Goal: Information Seeking & Learning: Learn about a topic

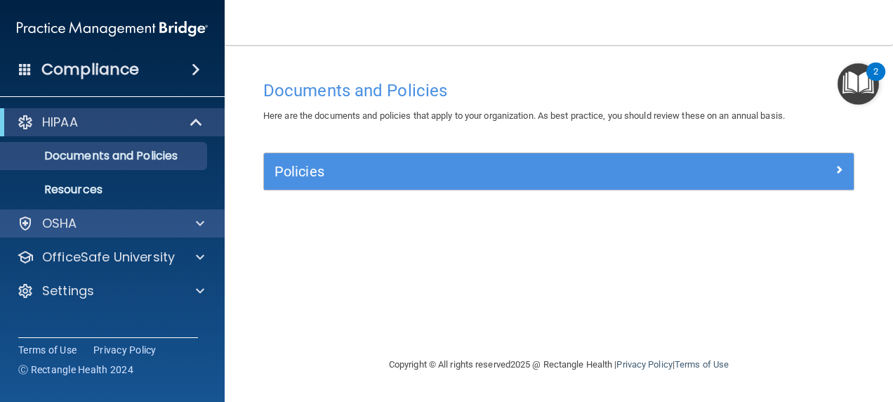
click at [125, 235] on div "OSHA" at bounding box center [112, 223] width 225 height 28
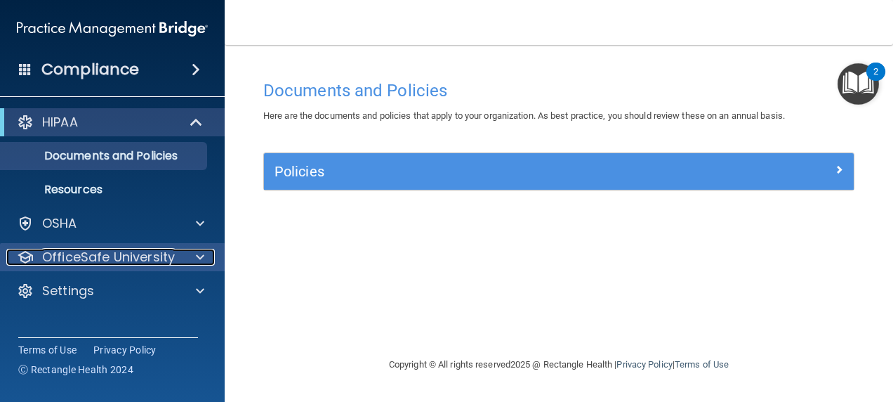
click at [122, 258] on p "OfficeSafe University" at bounding box center [108, 256] width 133 height 17
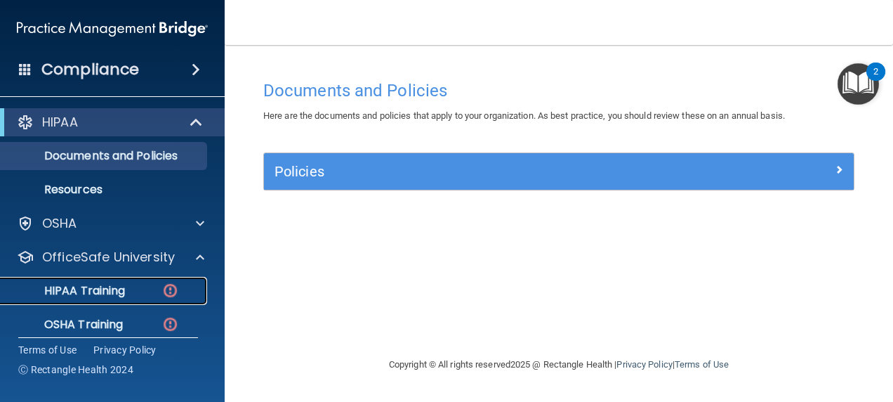
click at [135, 278] on link "HIPAA Training" at bounding box center [96, 291] width 221 height 28
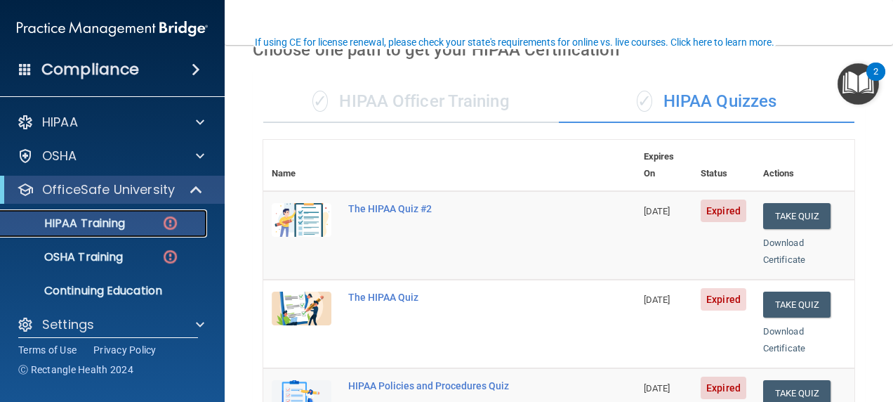
scroll to position [111, 0]
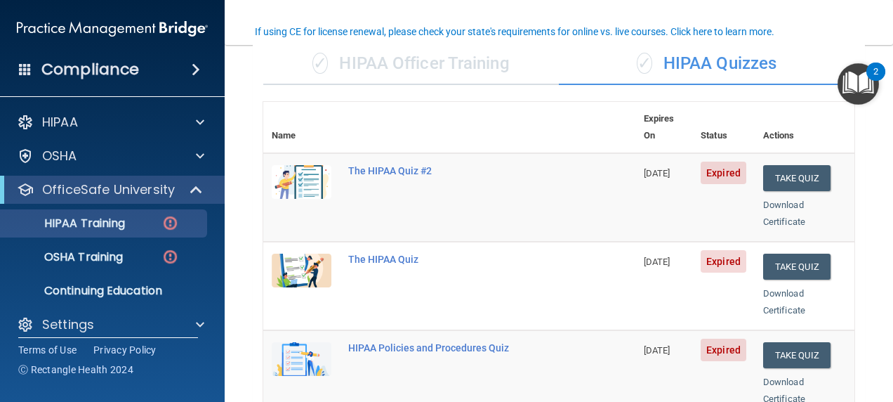
click at [392, 57] on div "✓ HIPAA Officer Training" at bounding box center [411, 64] width 296 height 42
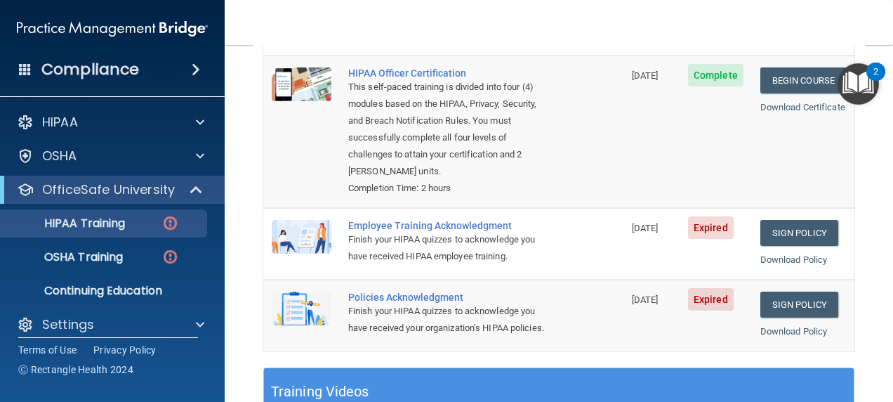
scroll to position [211, 0]
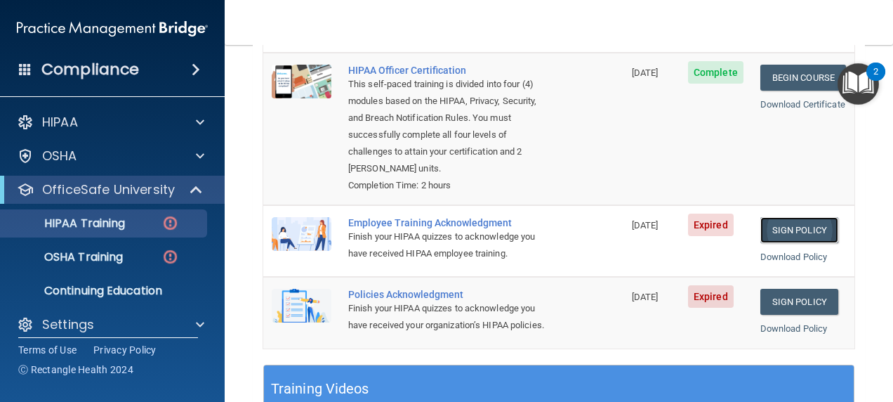
click at [774, 217] on link "Sign Policy" at bounding box center [799, 230] width 78 height 26
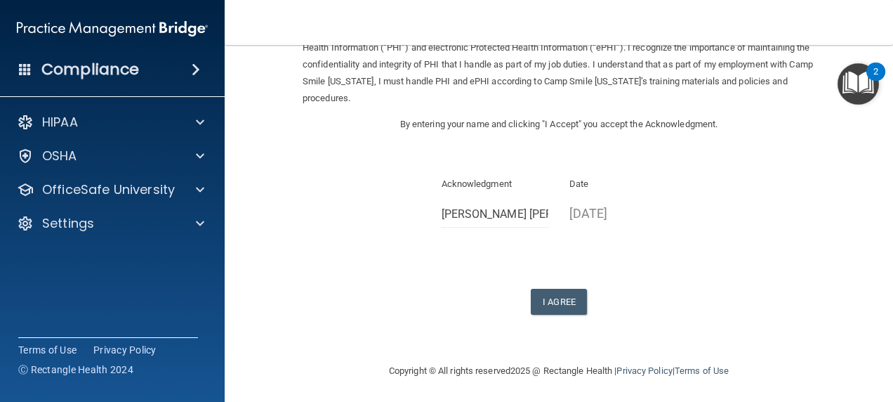
scroll to position [106, 0]
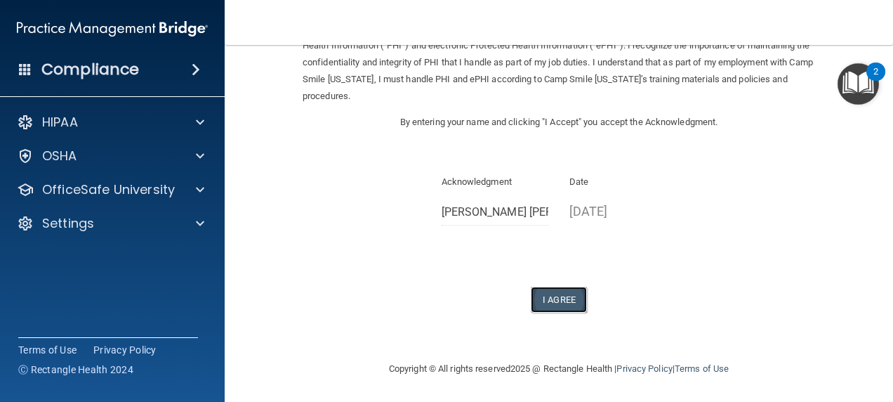
click at [573, 303] on button "I Agree" at bounding box center [559, 299] width 56 height 26
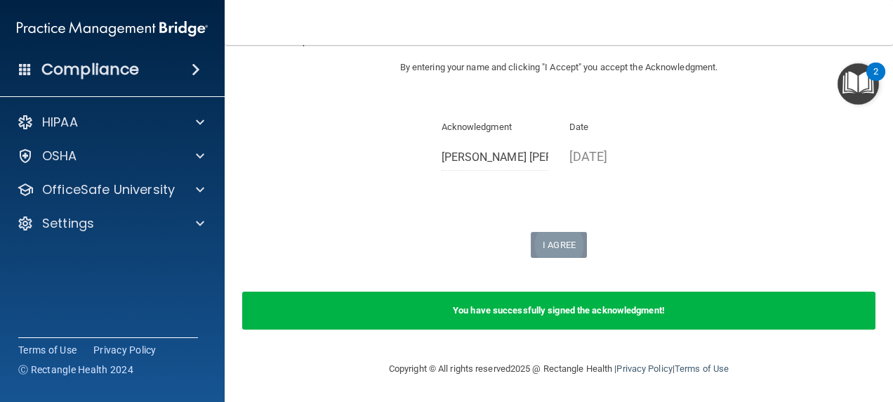
scroll to position [0, 0]
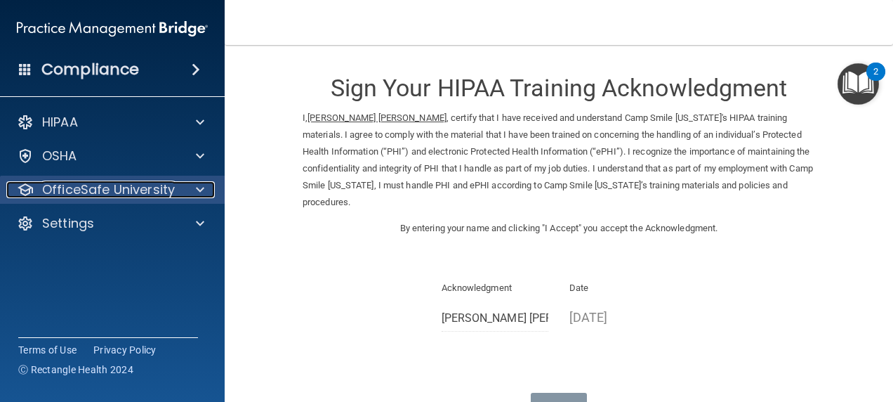
click at [168, 195] on p "OfficeSafe University" at bounding box center [108, 189] width 133 height 17
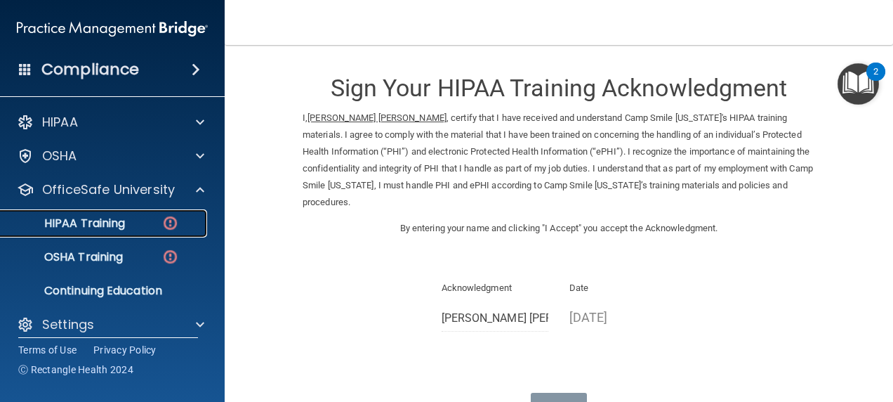
click at [142, 219] on div "HIPAA Training" at bounding box center [105, 223] width 192 height 14
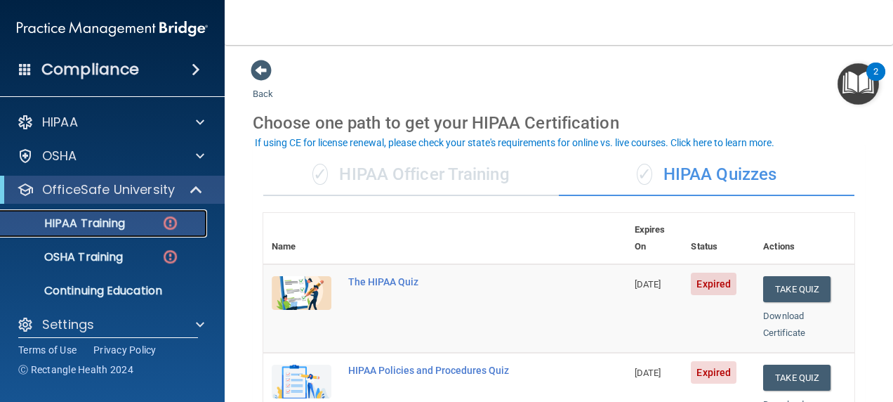
click at [396, 186] on div "✓ HIPAA Officer Training" at bounding box center [411, 175] width 296 height 42
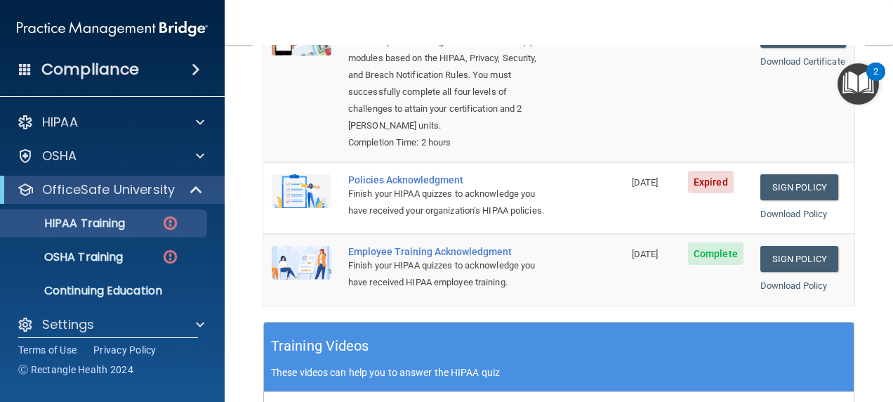
scroll to position [256, 0]
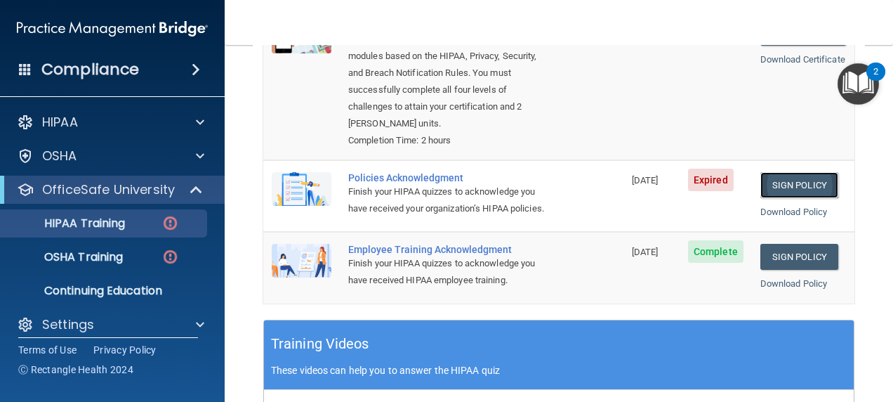
click at [785, 172] on link "Sign Policy" at bounding box center [799, 185] width 78 height 26
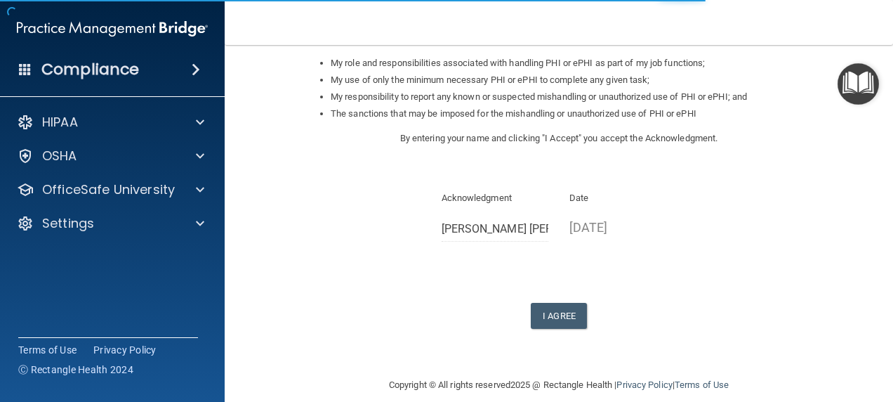
scroll to position [241, 0]
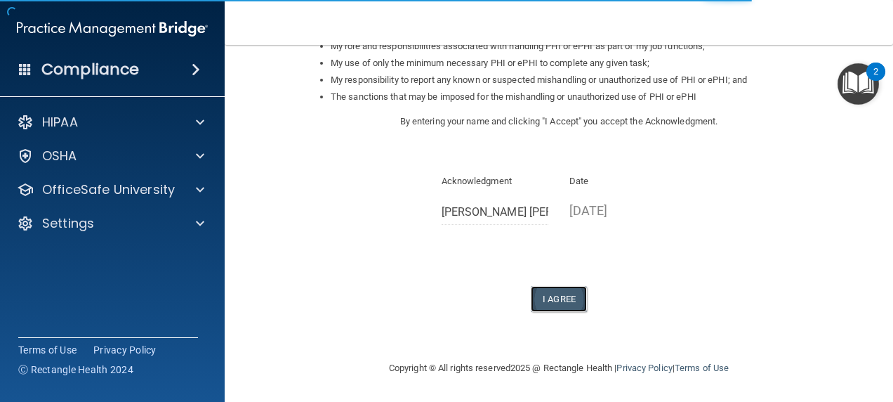
click at [562, 311] on button "I Agree" at bounding box center [559, 299] width 56 height 26
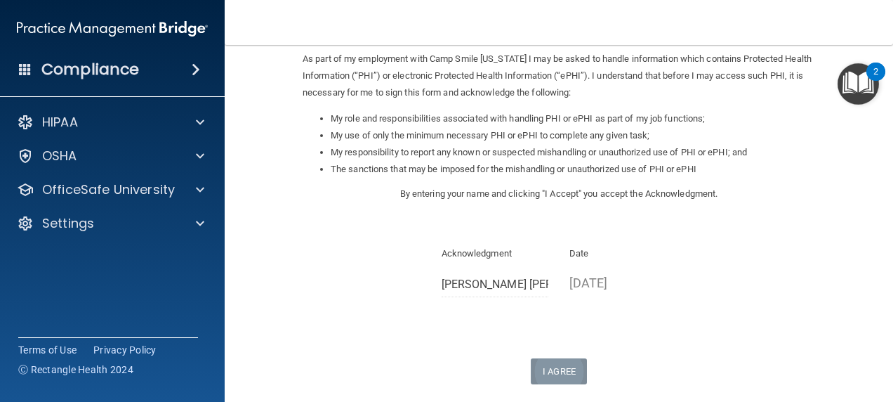
scroll to position [0, 0]
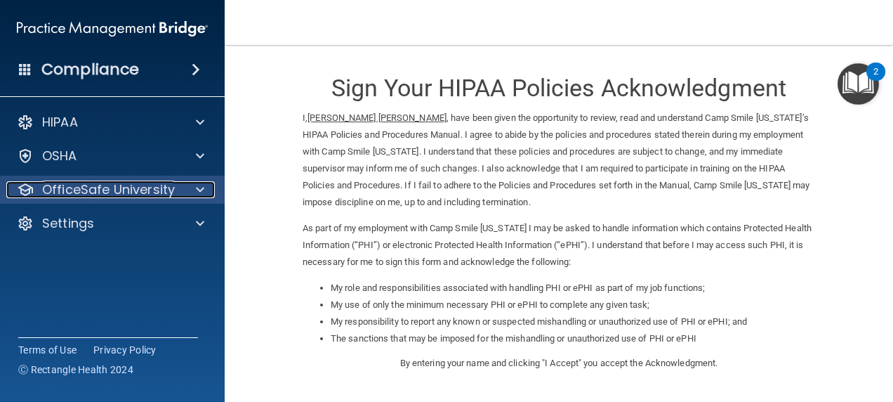
click at [197, 181] on span at bounding box center [200, 189] width 8 height 17
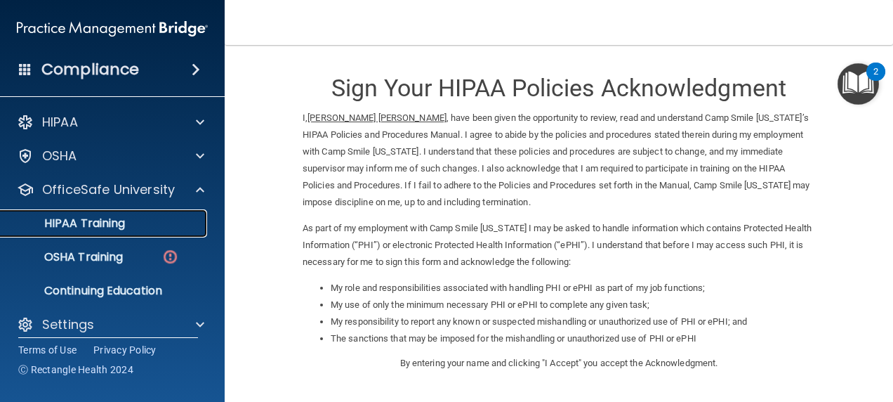
click at [118, 230] on p "HIPAA Training" at bounding box center [67, 223] width 116 height 14
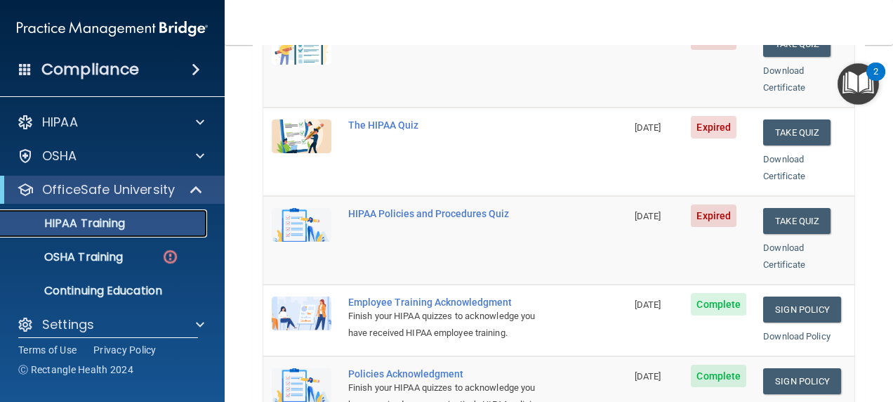
scroll to position [244, 0]
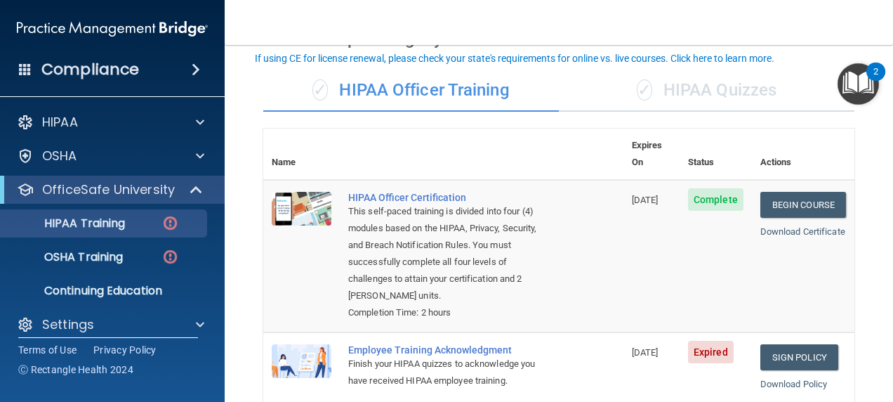
scroll to position [67, 0]
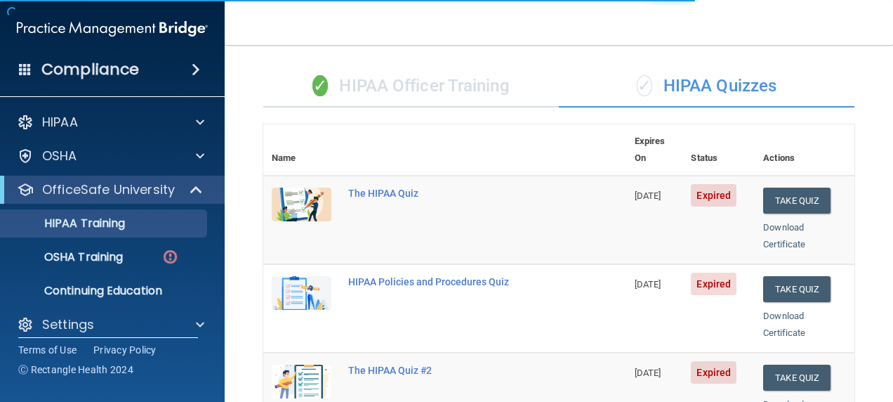
scroll to position [90, 0]
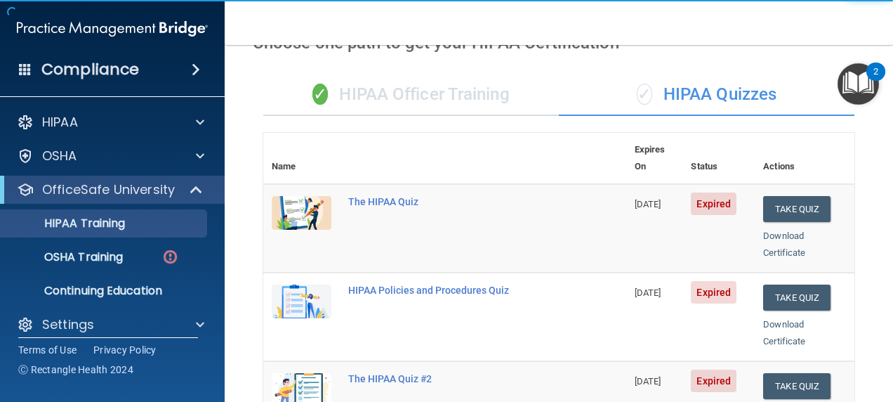
click at [448, 102] on div "✓ HIPAA Officer Training" at bounding box center [411, 95] width 296 height 42
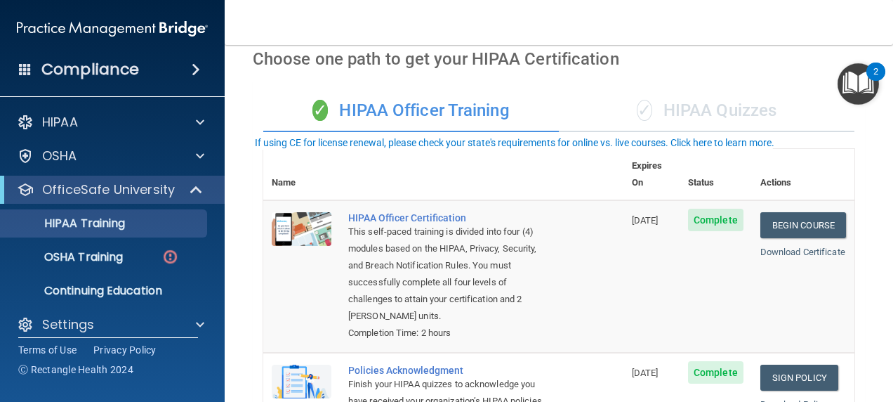
scroll to position [0, 0]
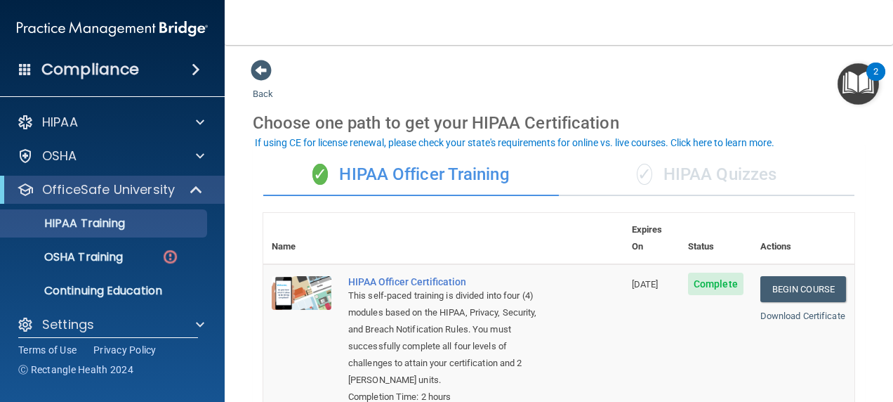
click at [740, 177] on div "✓ HIPAA Quizzes" at bounding box center [707, 175] width 296 height 42
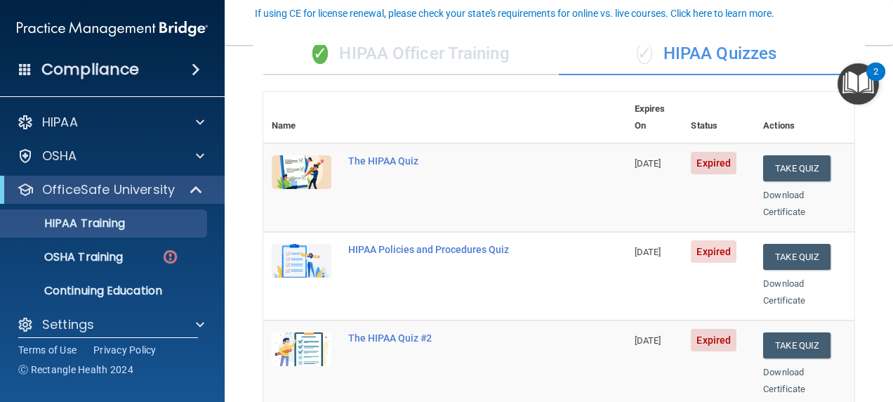
scroll to position [131, 0]
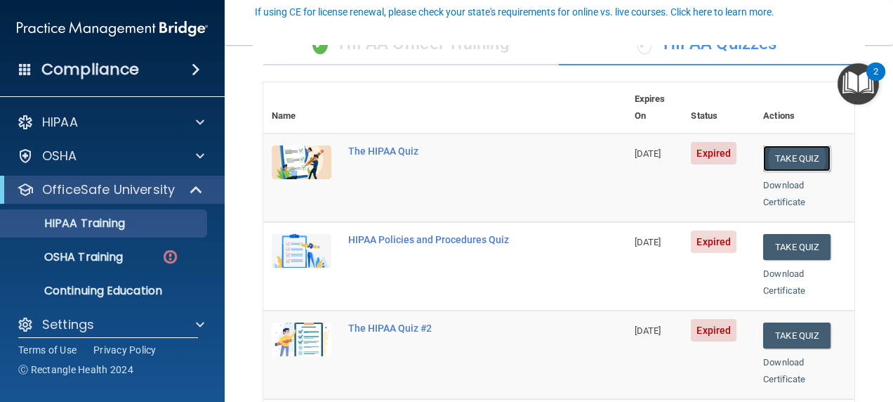
click at [782, 145] on button "Take Quiz" at bounding box center [796, 158] width 67 height 26
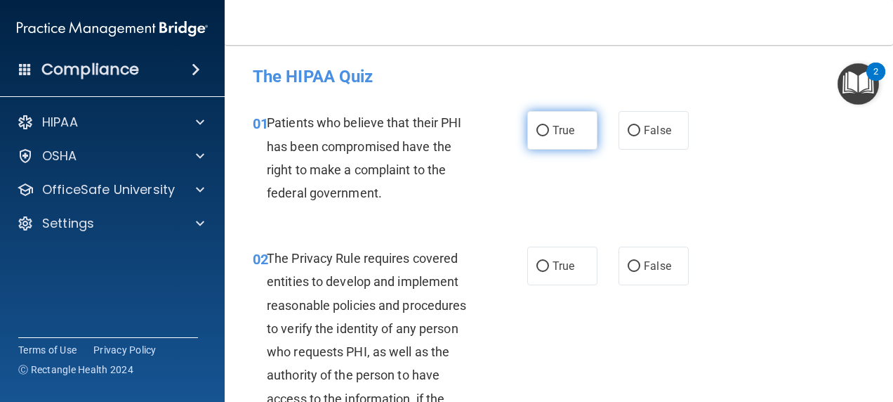
click at [540, 130] on input "True" at bounding box center [542, 131] width 13 height 11
radio input "true"
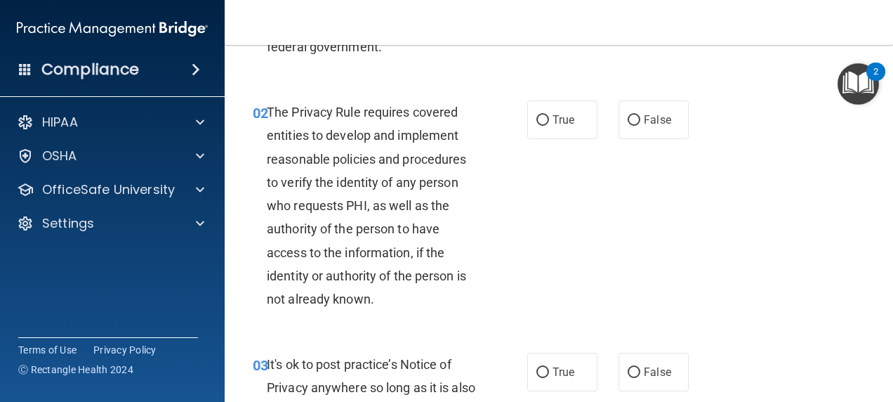
scroll to position [146, 0]
click at [537, 119] on input "True" at bounding box center [542, 120] width 13 height 11
radio input "true"
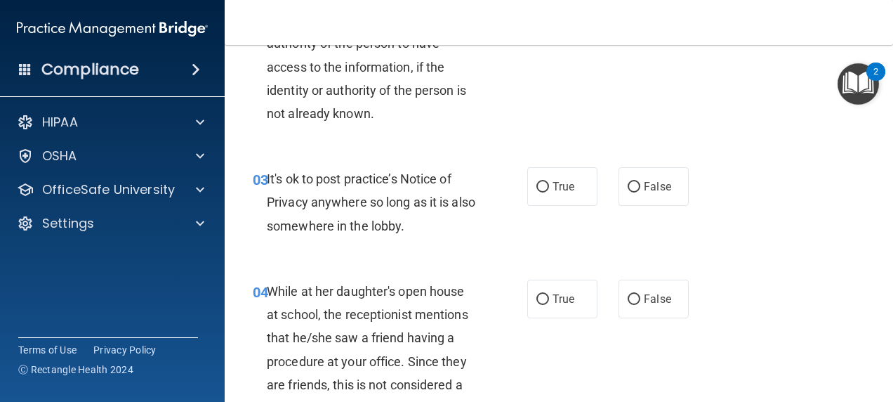
scroll to position [350, 0]
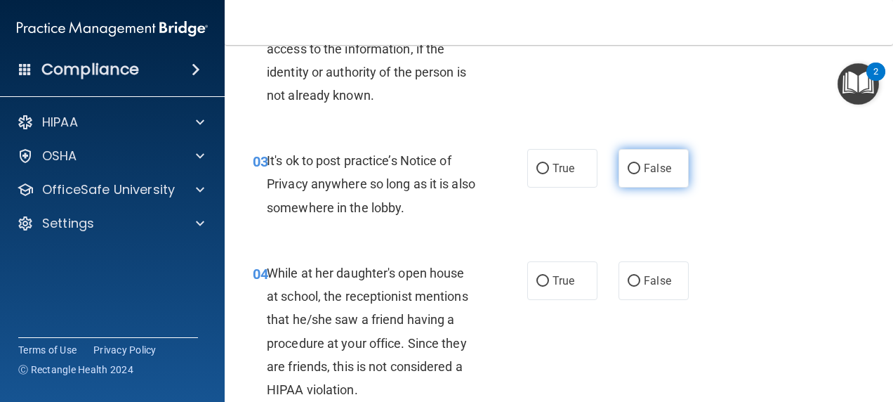
click at [628, 171] on input "False" at bounding box center [634, 169] width 13 height 11
radio input "true"
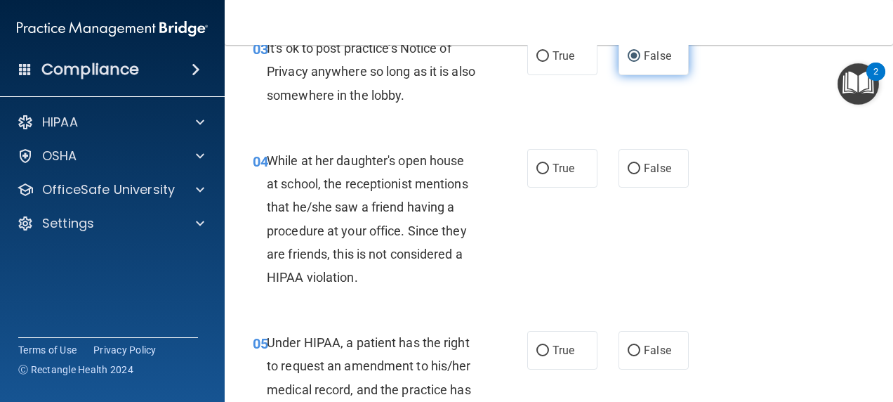
scroll to position [482, 0]
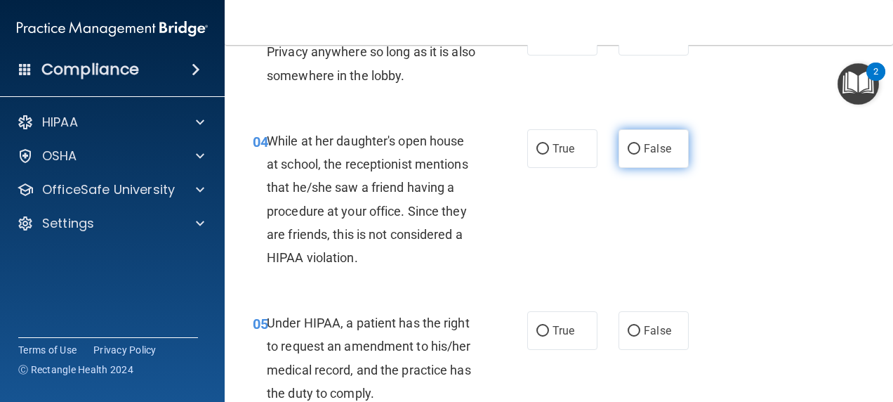
click at [628, 146] on input "False" at bounding box center [634, 149] width 13 height 11
radio input "true"
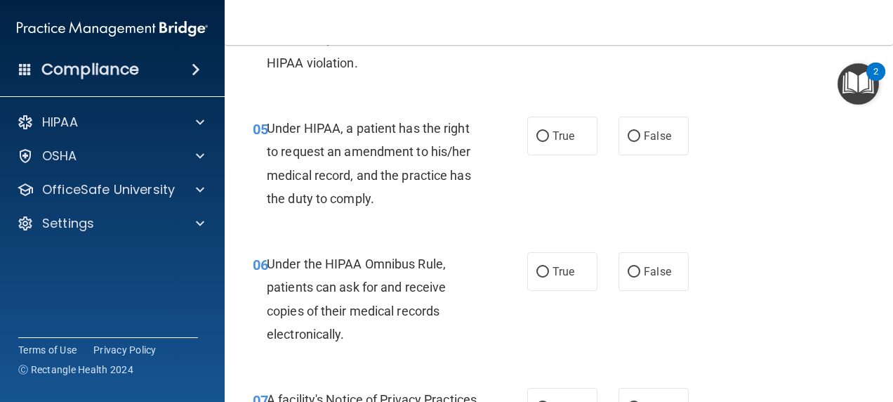
scroll to position [682, 0]
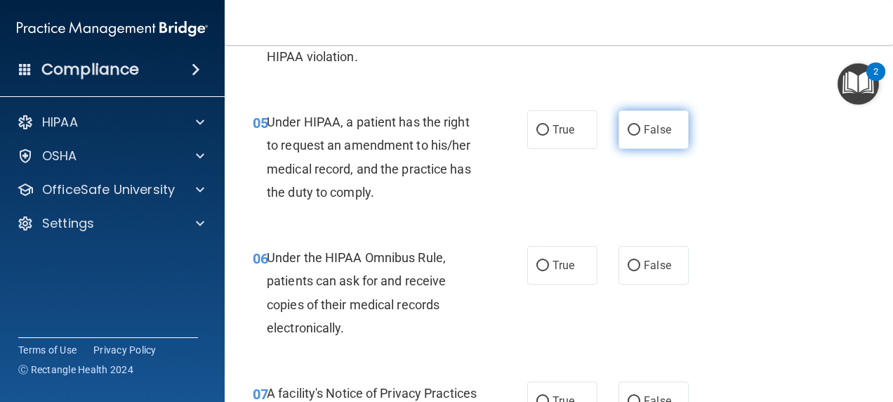
click at [628, 126] on input "False" at bounding box center [634, 130] width 13 height 11
radio input "true"
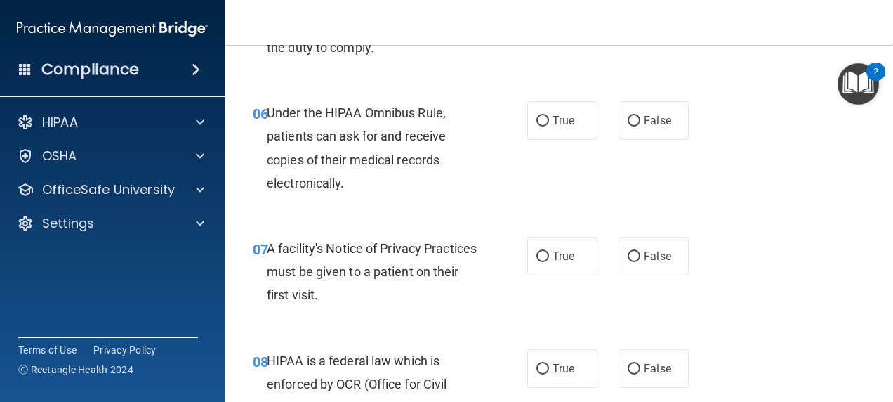
scroll to position [833, 0]
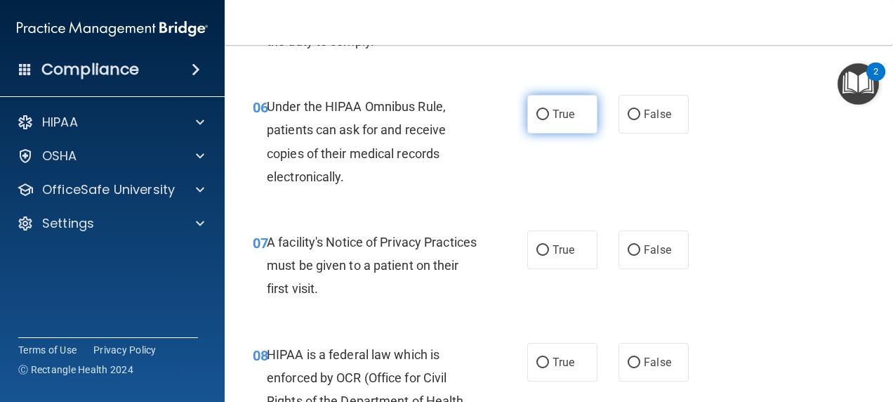
click at [538, 117] on input "True" at bounding box center [542, 115] width 13 height 11
radio input "true"
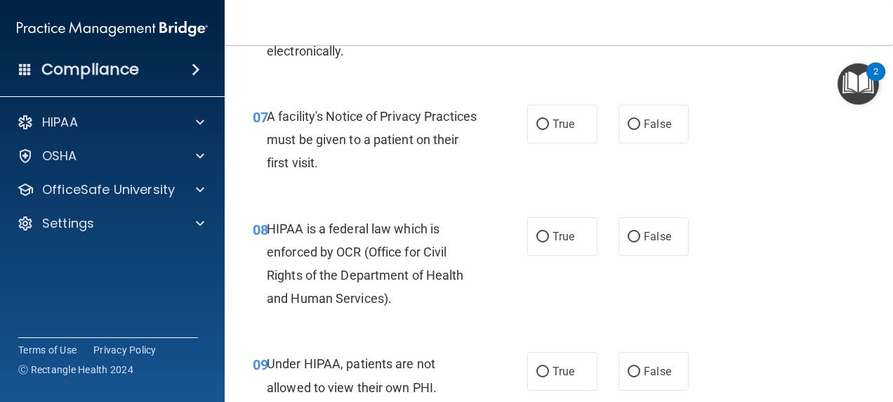
scroll to position [970, 0]
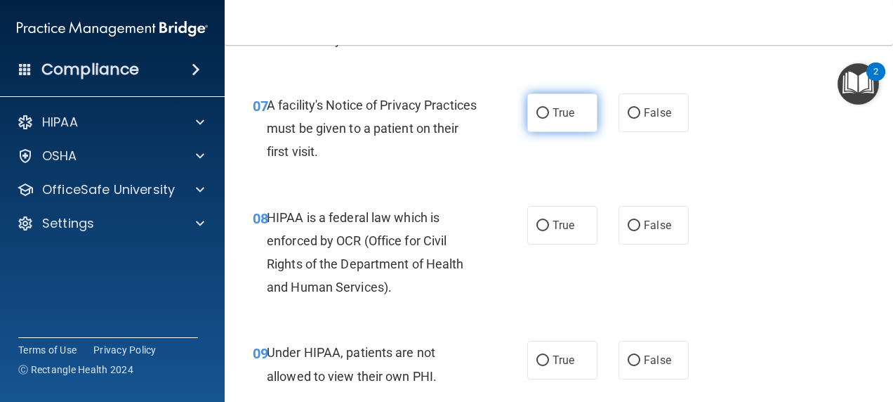
click at [536, 108] on input "True" at bounding box center [542, 113] width 13 height 11
radio input "true"
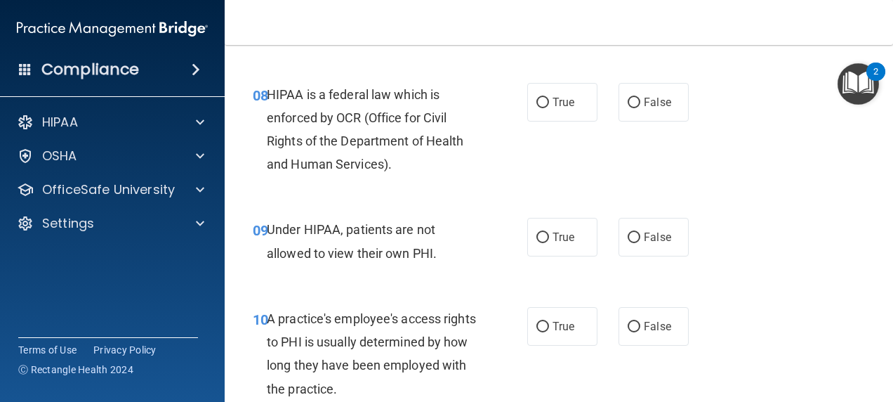
scroll to position [1096, 0]
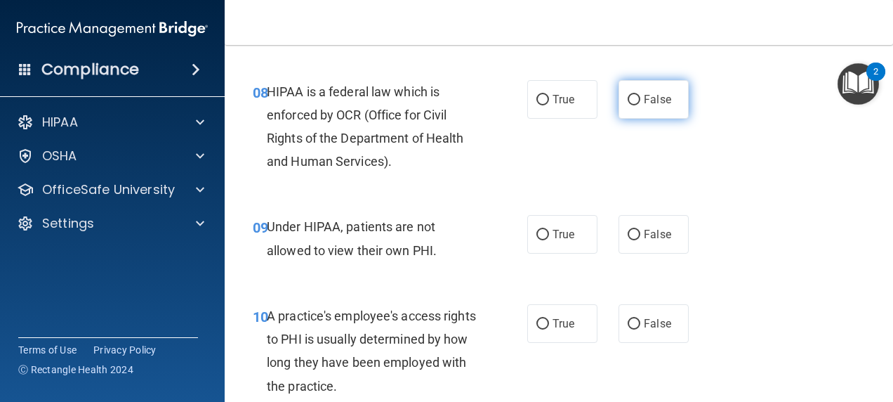
click at [632, 104] on input "False" at bounding box center [634, 100] width 13 height 11
radio input "true"
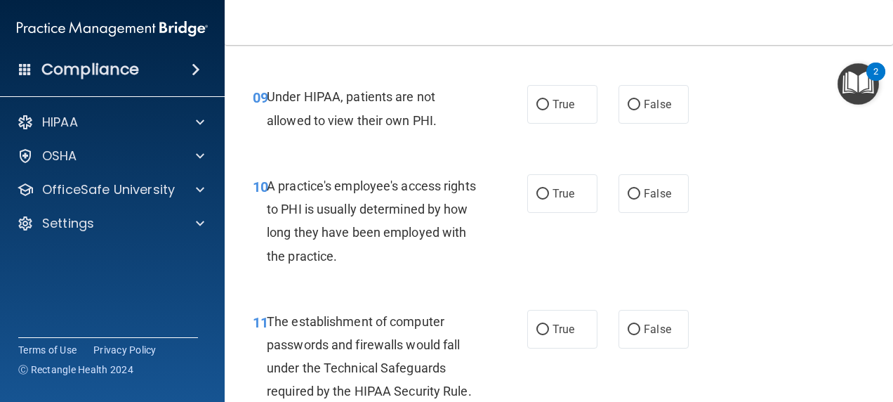
scroll to position [1226, 0]
click at [648, 116] on label "False" at bounding box center [653, 103] width 70 height 39
click at [640, 110] on input "False" at bounding box center [634, 104] width 13 height 11
radio input "true"
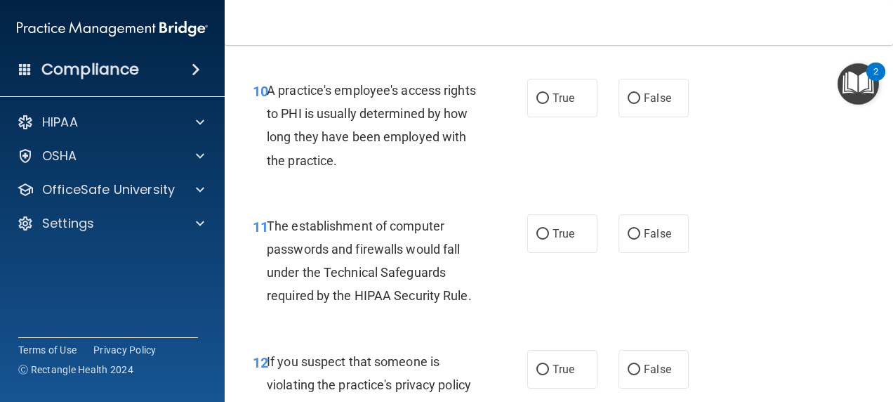
scroll to position [1329, 0]
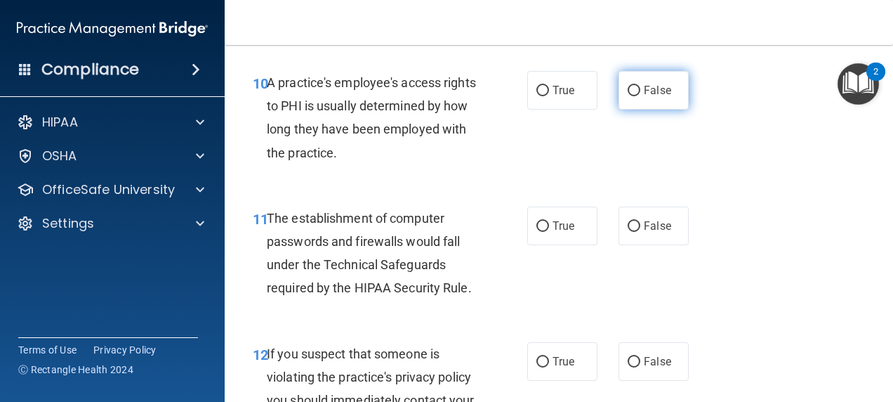
click at [664, 91] on label "False" at bounding box center [653, 90] width 70 height 39
click at [640, 91] on input "False" at bounding box center [634, 91] width 13 height 11
radio input "true"
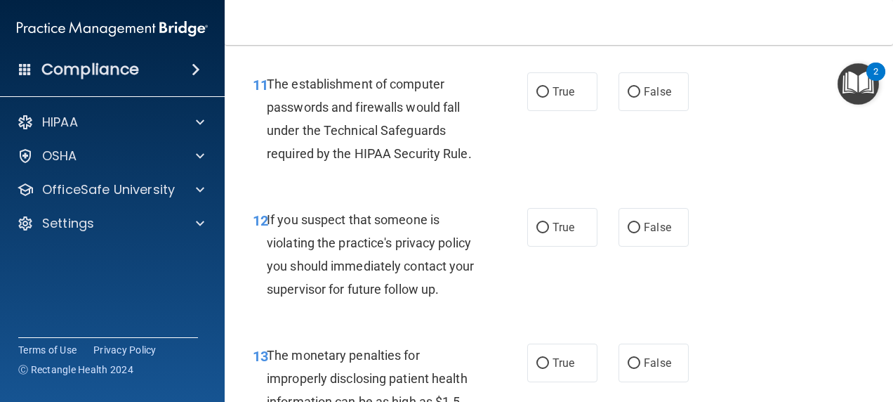
scroll to position [1465, 0]
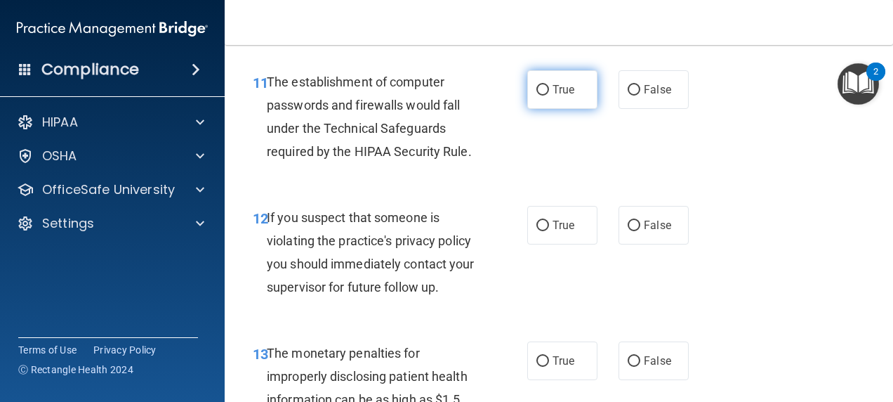
click at [559, 94] on span "True" at bounding box center [563, 89] width 22 height 13
click at [549, 94] on input "True" at bounding box center [542, 90] width 13 height 11
radio input "true"
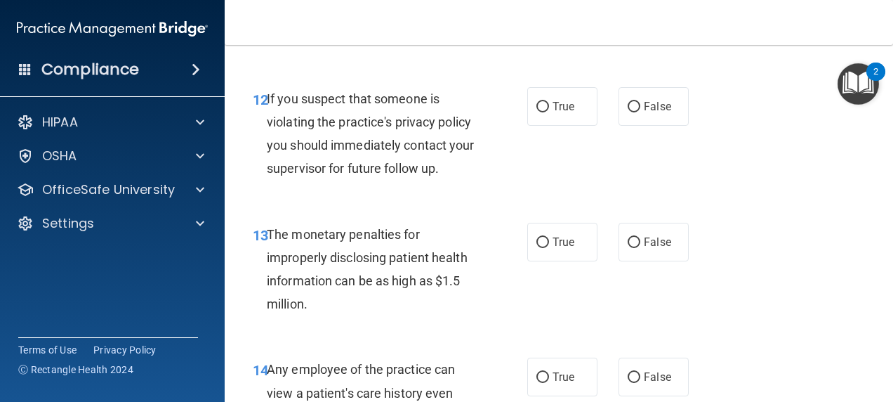
scroll to position [1586, 0]
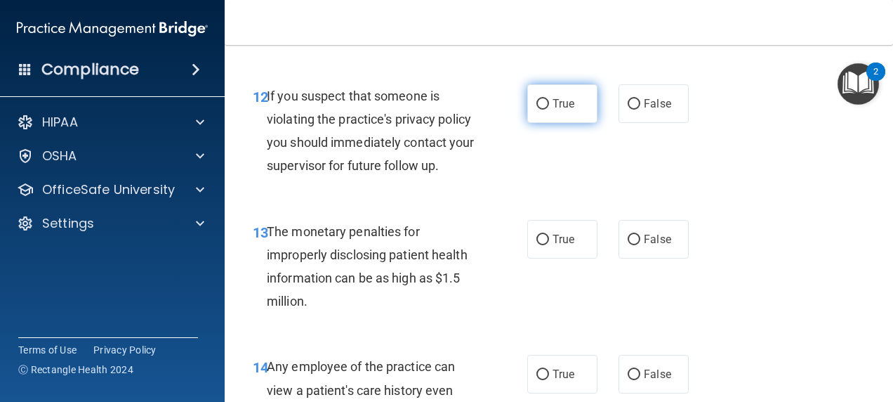
click at [566, 101] on span "True" at bounding box center [563, 103] width 22 height 13
click at [549, 101] on input "True" at bounding box center [542, 104] width 13 height 11
radio input "true"
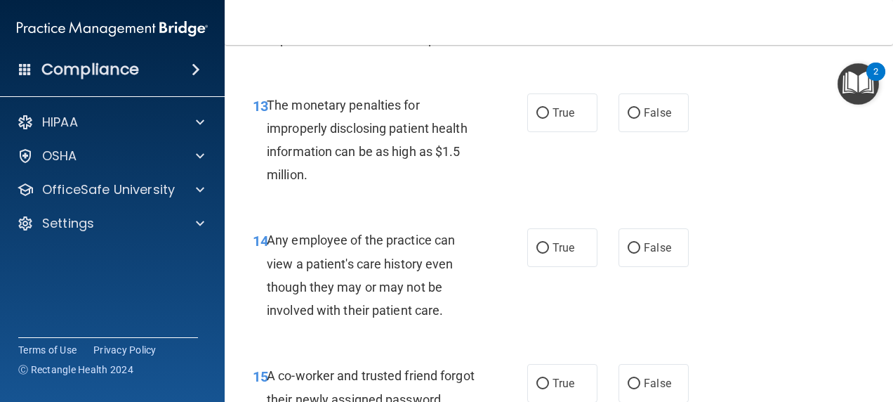
scroll to position [1718, 0]
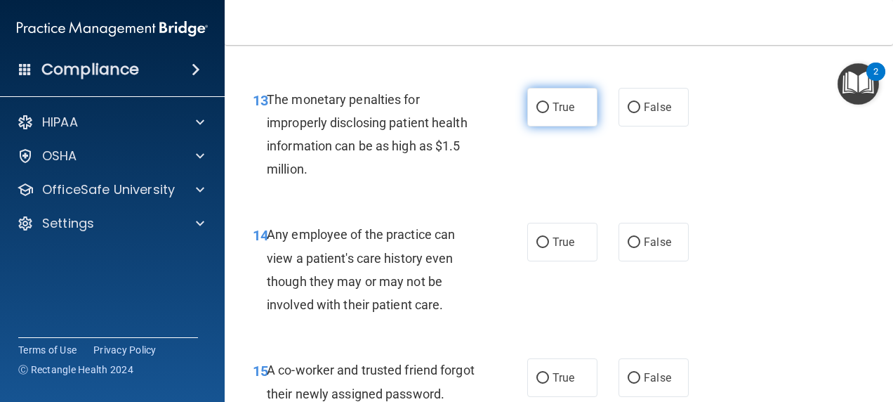
click at [564, 110] on span "True" at bounding box center [563, 106] width 22 height 13
click at [549, 110] on input "True" at bounding box center [542, 107] width 13 height 11
radio input "true"
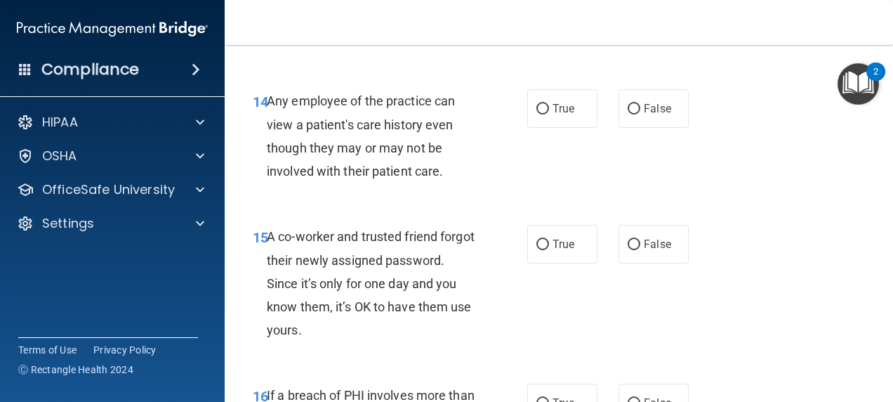
scroll to position [1853, 0]
click at [628, 103] on input "False" at bounding box center [634, 107] width 13 height 11
radio input "true"
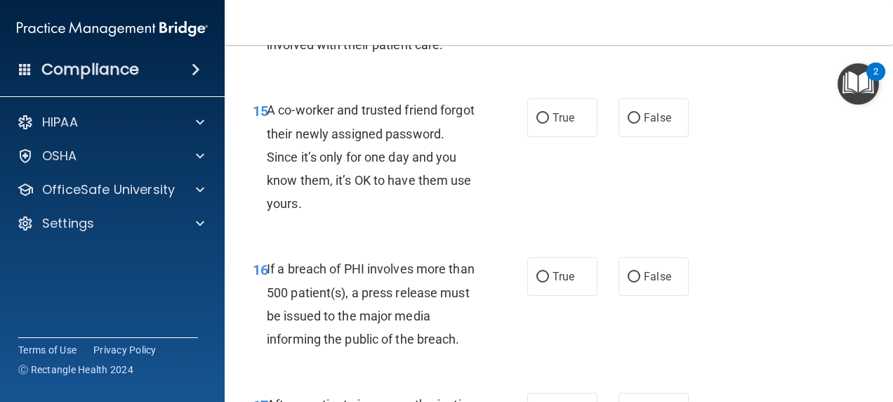
scroll to position [2003, 0]
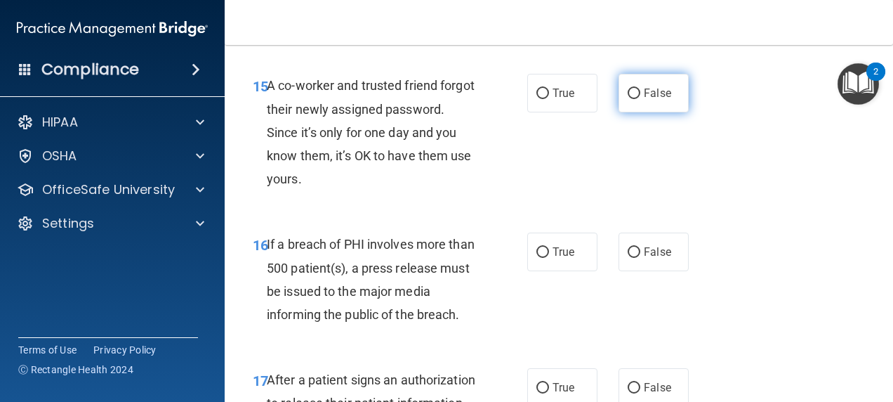
click at [628, 93] on input "False" at bounding box center [634, 93] width 13 height 11
radio input "true"
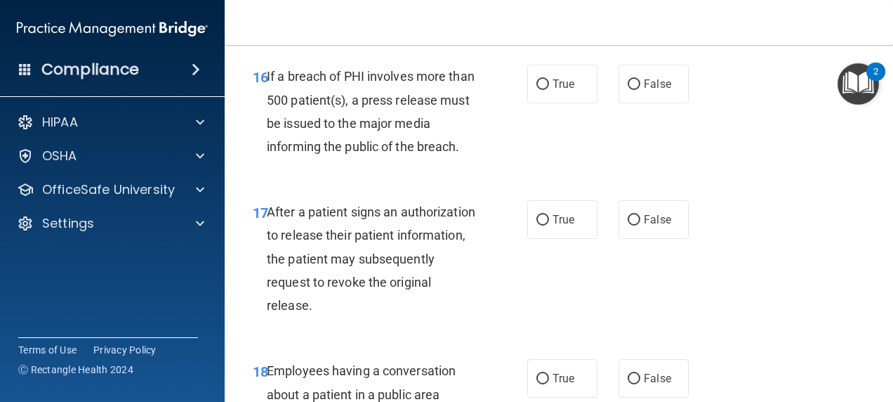
scroll to position [2172, 0]
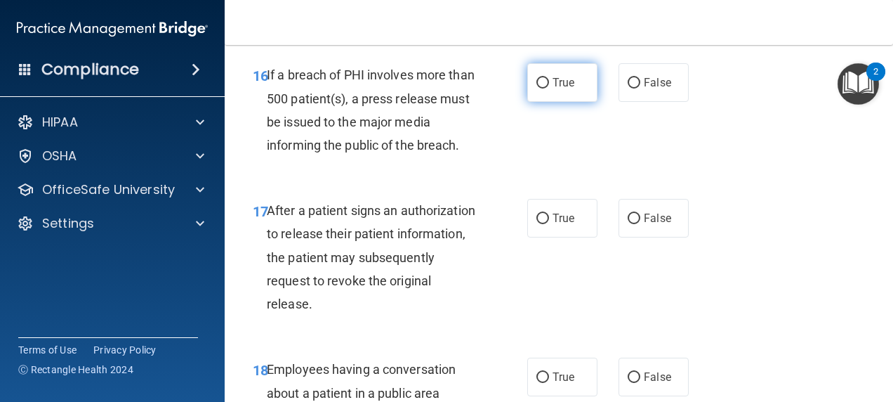
click at [562, 87] on span "True" at bounding box center [563, 82] width 22 height 13
click at [549, 87] on input "True" at bounding box center [542, 83] width 13 height 11
radio input "true"
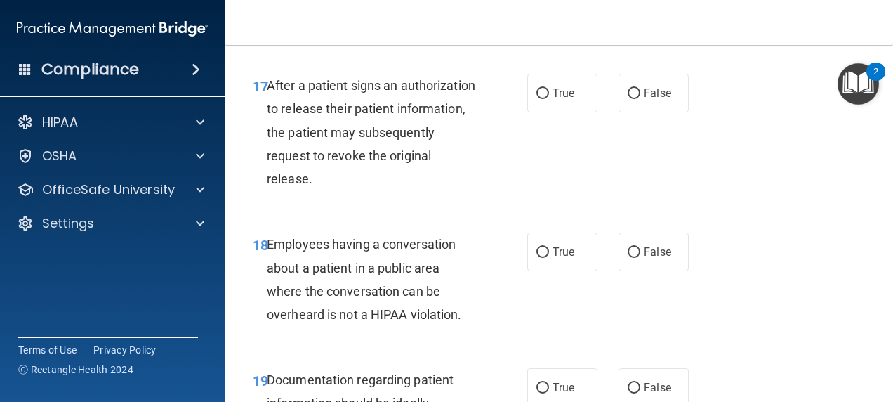
scroll to position [2320, 0]
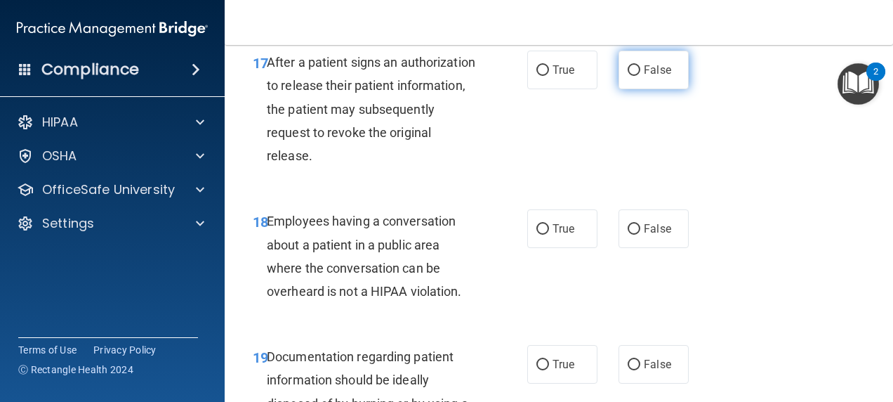
click at [630, 73] on input "False" at bounding box center [634, 70] width 13 height 11
radio input "true"
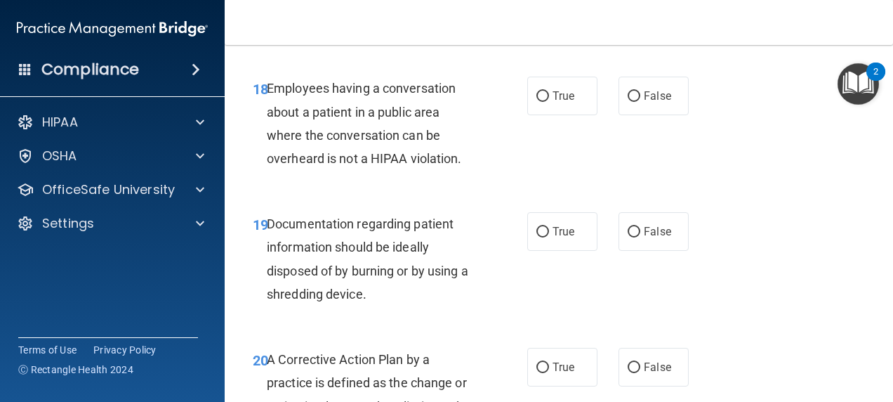
scroll to position [2461, 0]
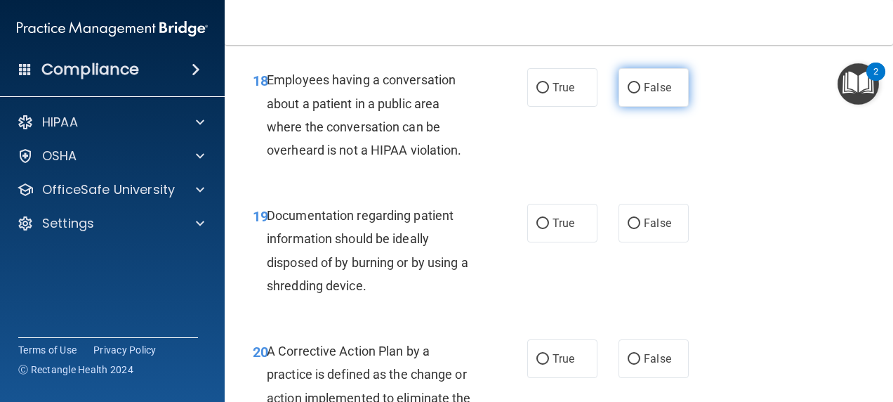
click at [649, 84] on span "False" at bounding box center [657, 87] width 27 height 13
click at [640, 84] on input "False" at bounding box center [634, 88] width 13 height 11
radio input "true"
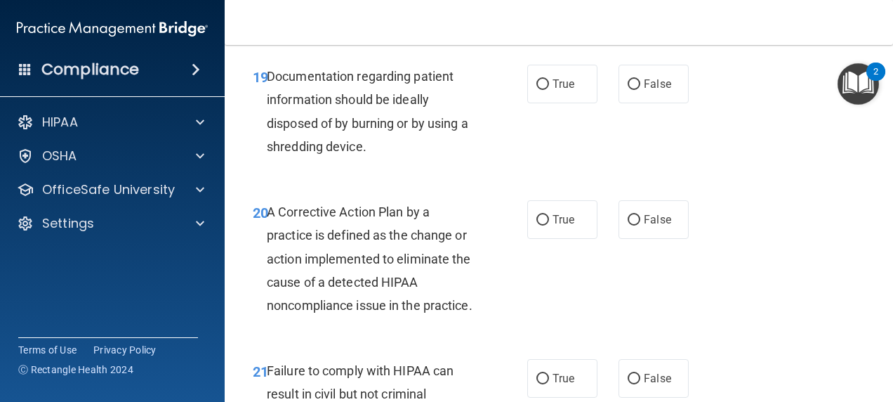
scroll to position [2605, 0]
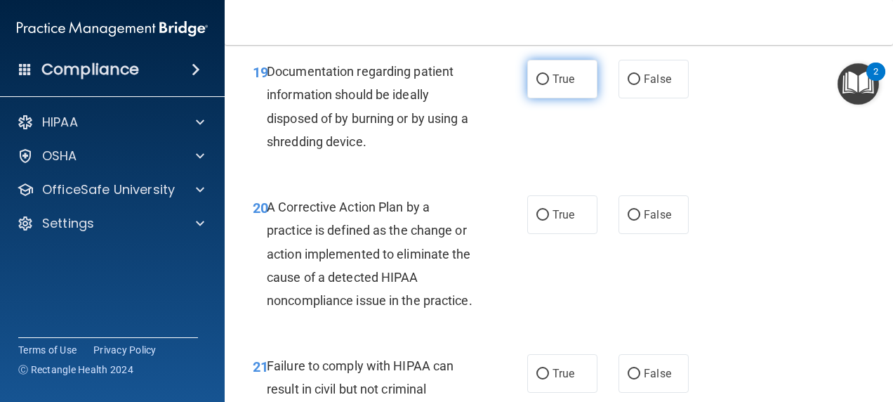
click at [556, 91] on label "True" at bounding box center [562, 79] width 70 height 39
click at [549, 85] on input "True" at bounding box center [542, 79] width 13 height 11
radio input "true"
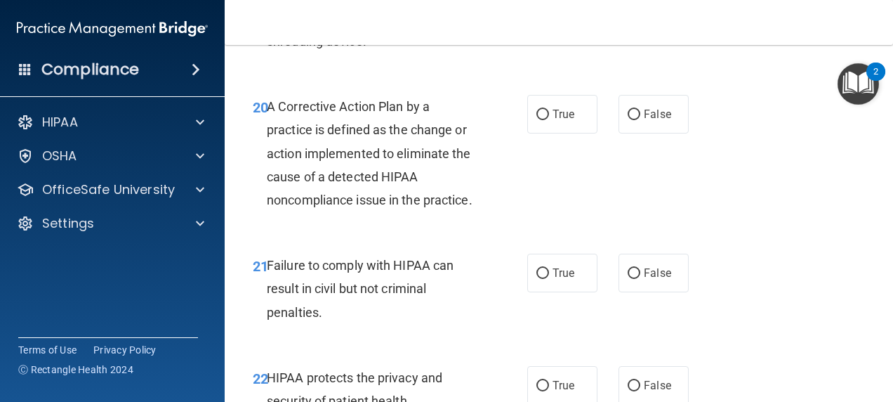
scroll to position [2708, 0]
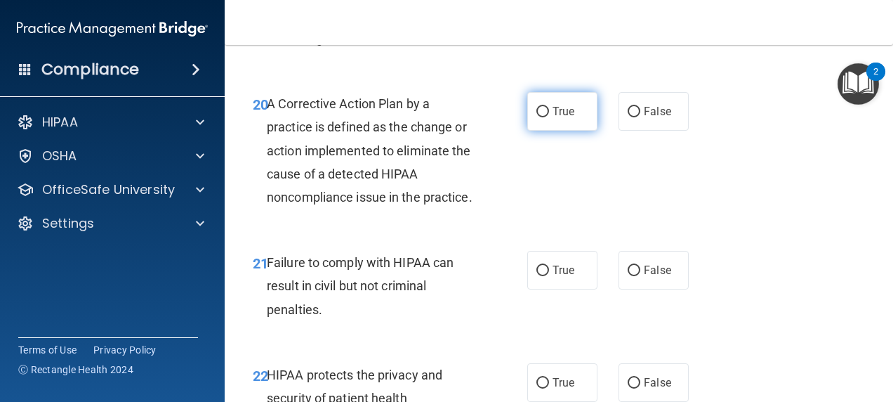
click at [540, 110] on input "True" at bounding box center [542, 112] width 13 height 11
radio input "true"
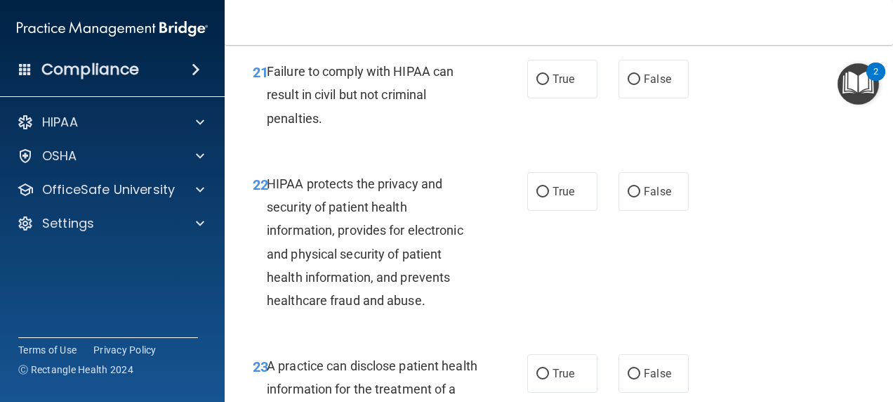
scroll to position [2902, 0]
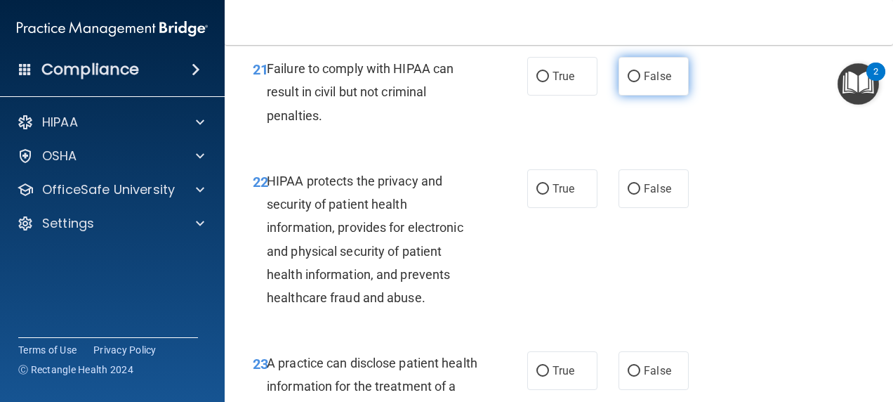
click at [646, 83] on span "False" at bounding box center [657, 75] width 27 height 13
click at [640, 82] on input "False" at bounding box center [634, 77] width 13 height 11
radio input "true"
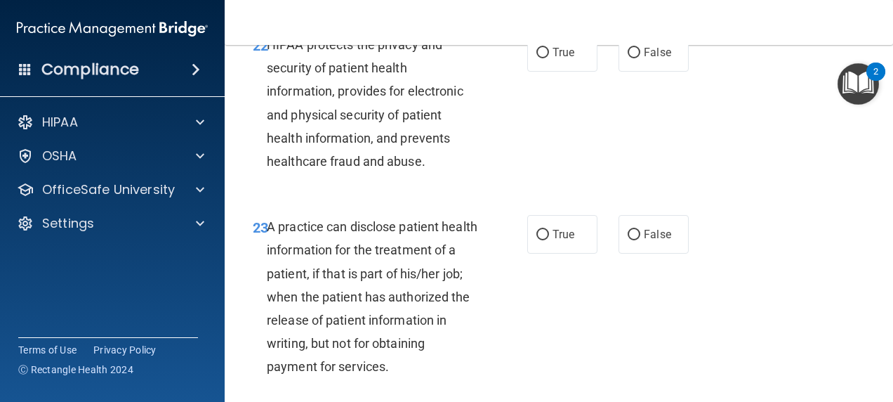
scroll to position [3038, 0]
click at [573, 72] on label "True" at bounding box center [562, 52] width 70 height 39
click at [549, 58] on input "True" at bounding box center [542, 53] width 13 height 11
radio input "true"
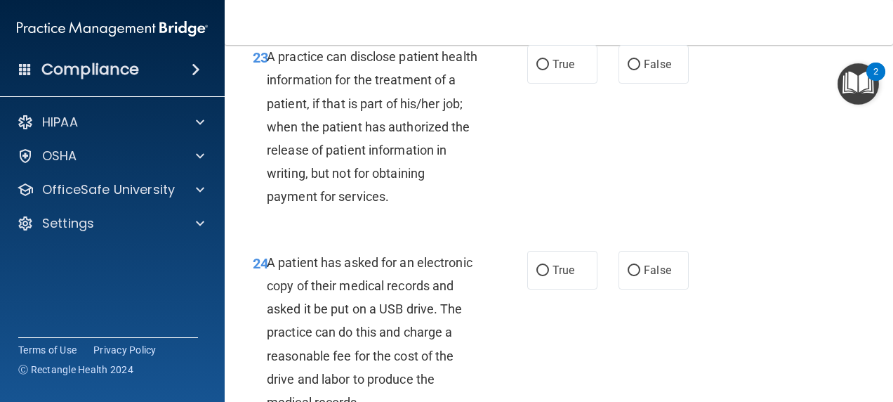
scroll to position [3216, 0]
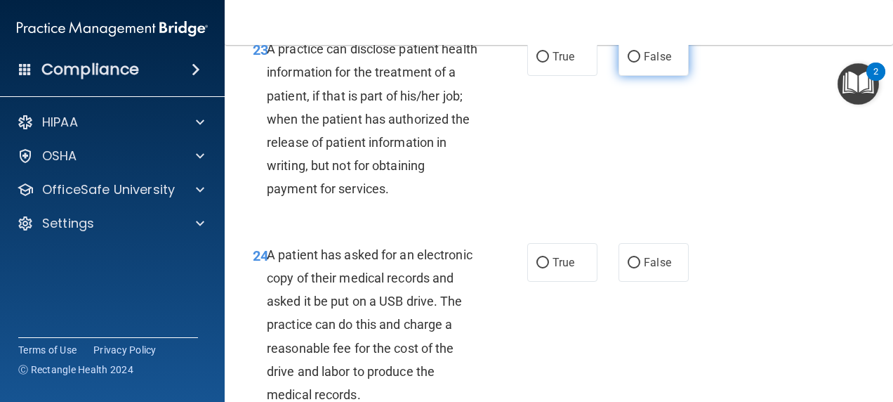
click at [652, 70] on label "False" at bounding box center [653, 56] width 70 height 39
click at [640, 62] on input "False" at bounding box center [634, 57] width 13 height 11
radio input "true"
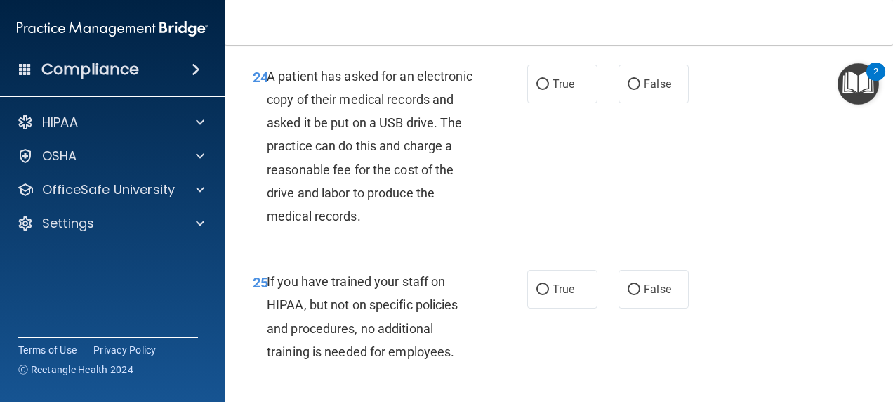
scroll to position [3402, 0]
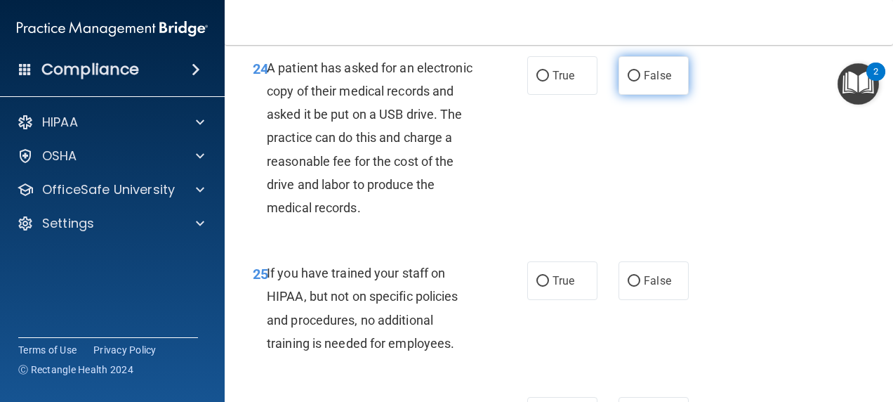
click at [660, 87] on label "False" at bounding box center [653, 75] width 70 height 39
click at [640, 81] on input "False" at bounding box center [634, 76] width 13 height 11
radio input "true"
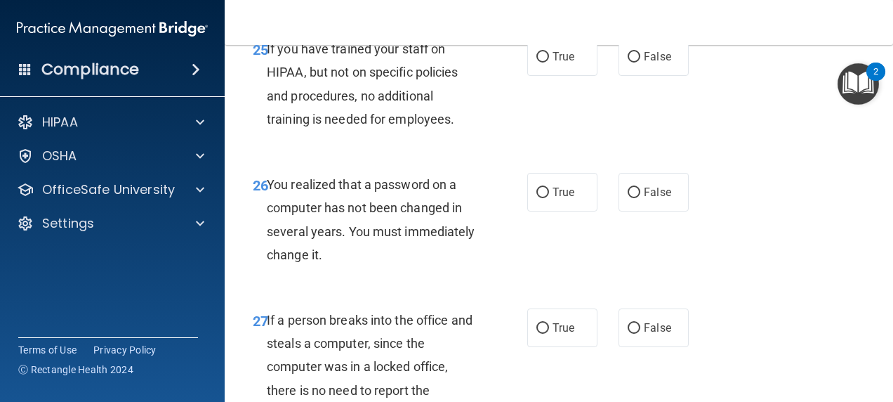
scroll to position [3633, 0]
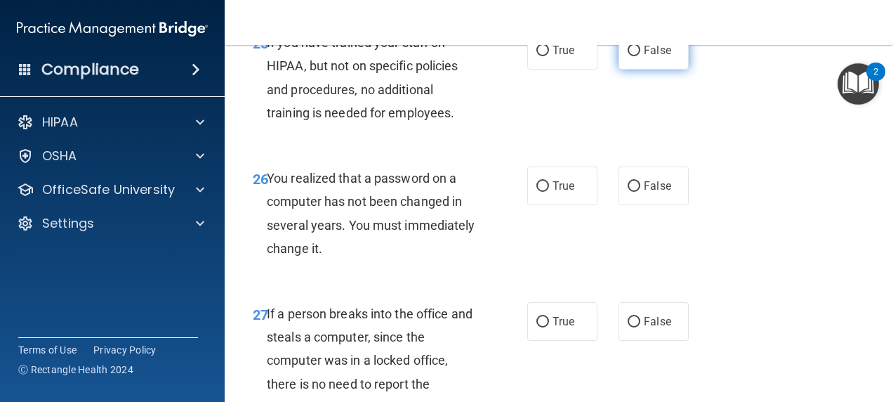
click at [662, 69] on label "False" at bounding box center [653, 50] width 70 height 39
click at [640, 56] on input "False" at bounding box center [634, 51] width 13 height 11
radio input "true"
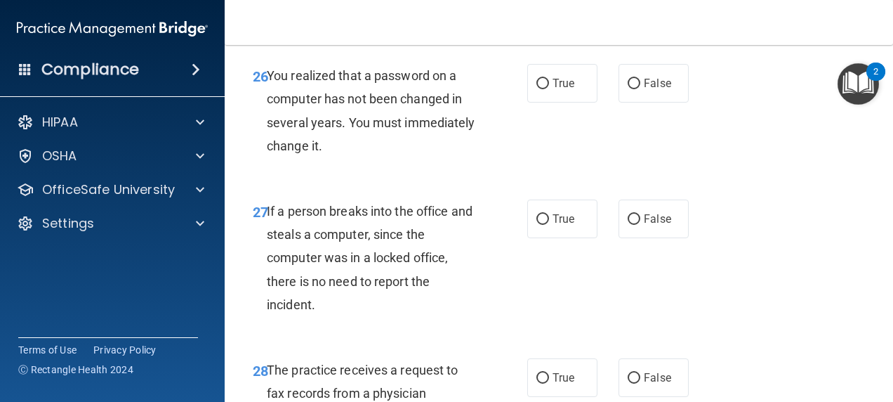
scroll to position [3755, 0]
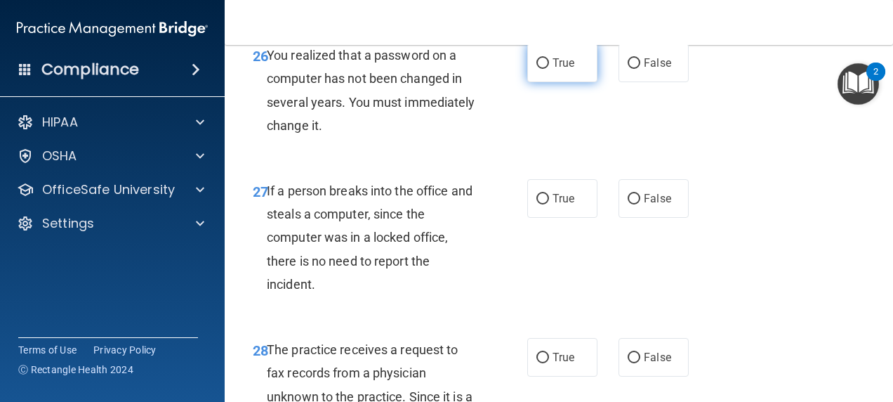
click at [543, 69] on input "True" at bounding box center [542, 63] width 13 height 11
radio input "true"
click at [665, 77] on label "False" at bounding box center [653, 63] width 70 height 39
click at [640, 69] on input "False" at bounding box center [634, 63] width 13 height 11
radio input "true"
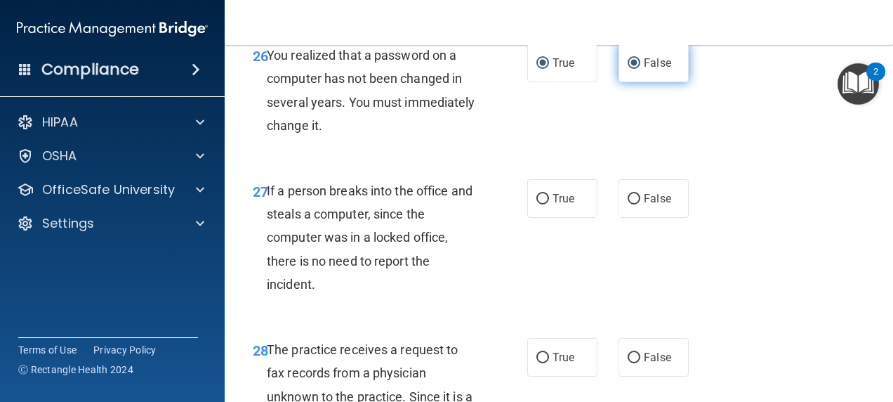
radio input "false"
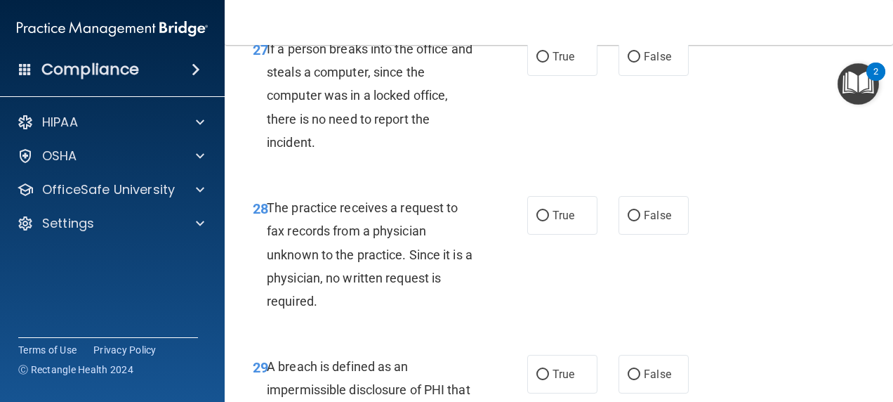
scroll to position [3899, 0]
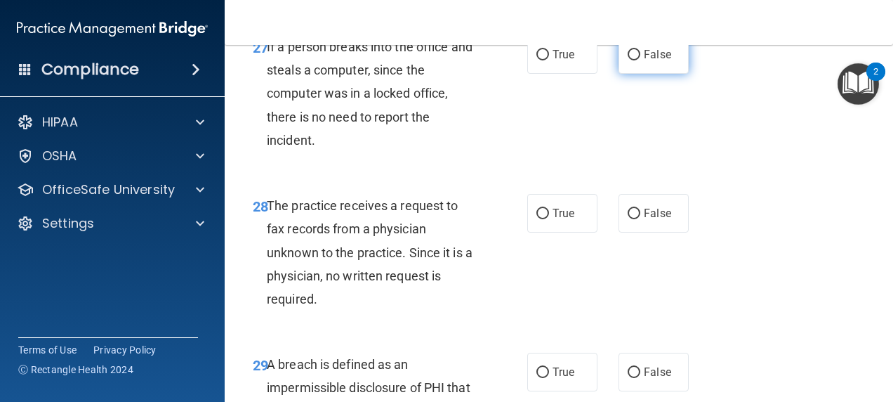
click at [645, 74] on label "False" at bounding box center [653, 54] width 70 height 39
click at [640, 60] on input "False" at bounding box center [634, 55] width 13 height 11
radio input "true"
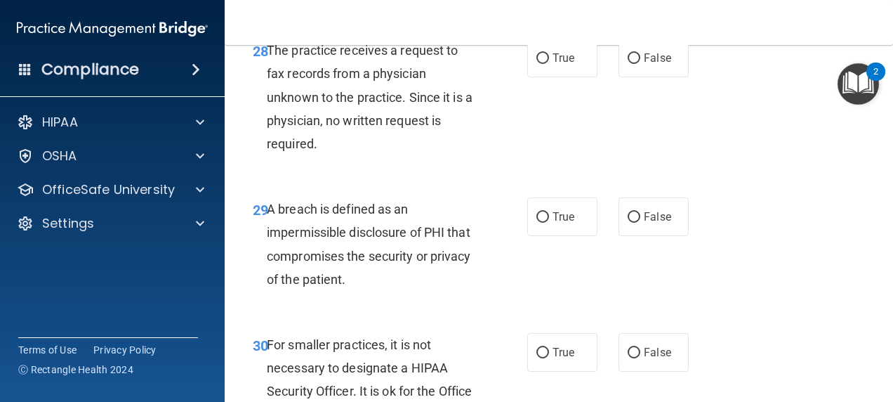
scroll to position [4057, 0]
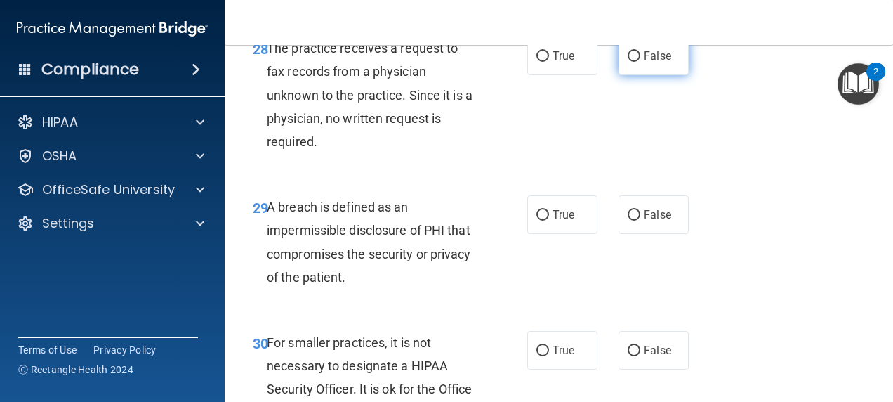
click at [628, 62] on input "False" at bounding box center [634, 56] width 13 height 11
radio input "true"
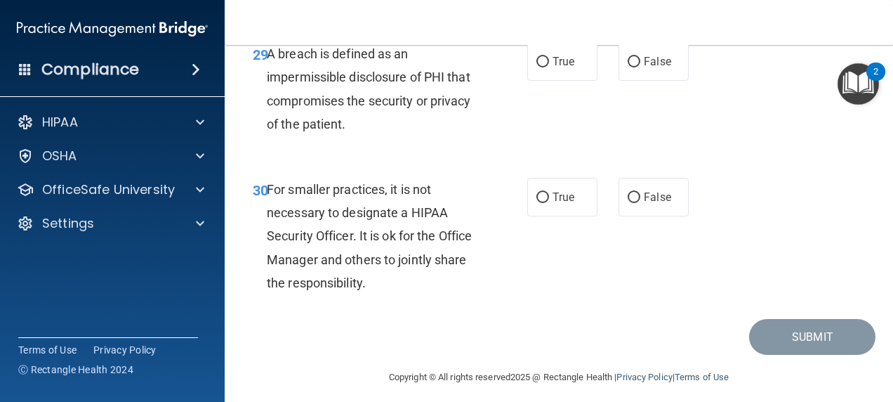
scroll to position [4212, 0]
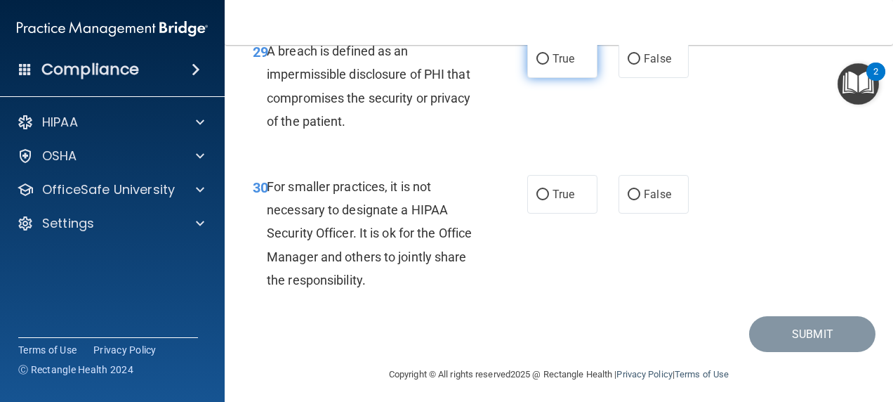
click at [560, 65] on span "True" at bounding box center [563, 58] width 22 height 13
click at [549, 65] on input "True" at bounding box center [542, 59] width 13 height 11
radio input "true"
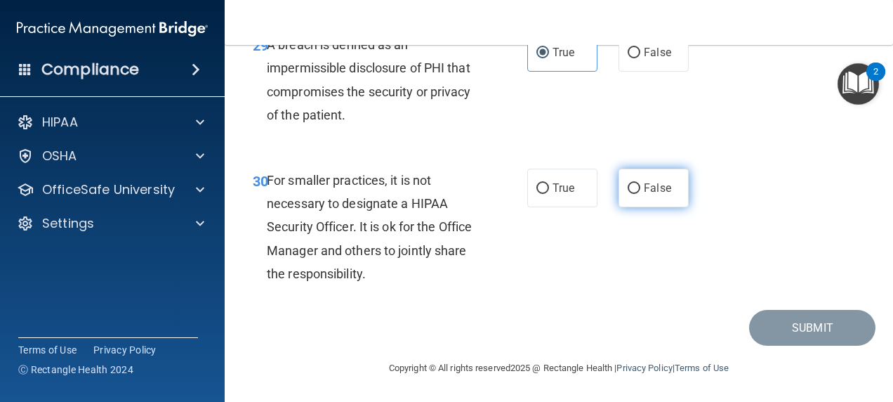
click at [653, 177] on label "False" at bounding box center [653, 187] width 70 height 39
click at [640, 183] on input "False" at bounding box center [634, 188] width 13 height 11
radio input "true"
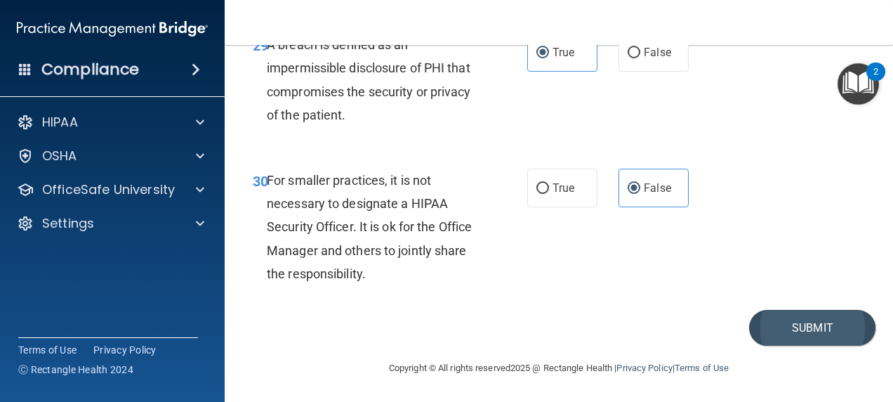
click at [811, 317] on button "Submit" at bounding box center [812, 328] width 126 height 36
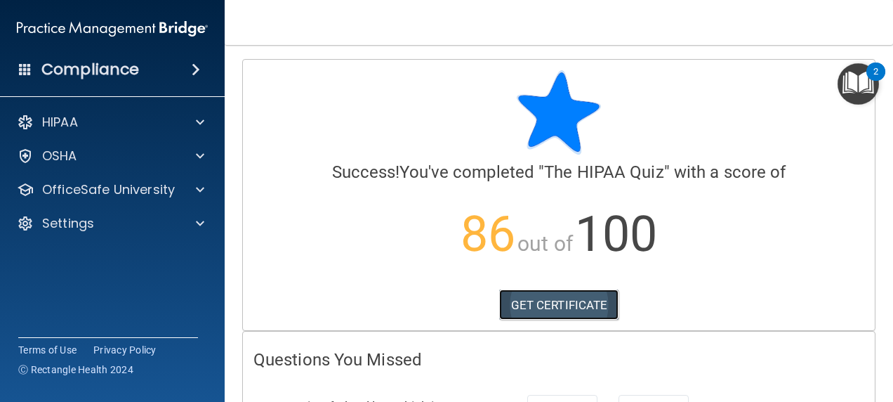
click at [586, 295] on link "GET CERTIFICATE" at bounding box center [559, 304] width 120 height 31
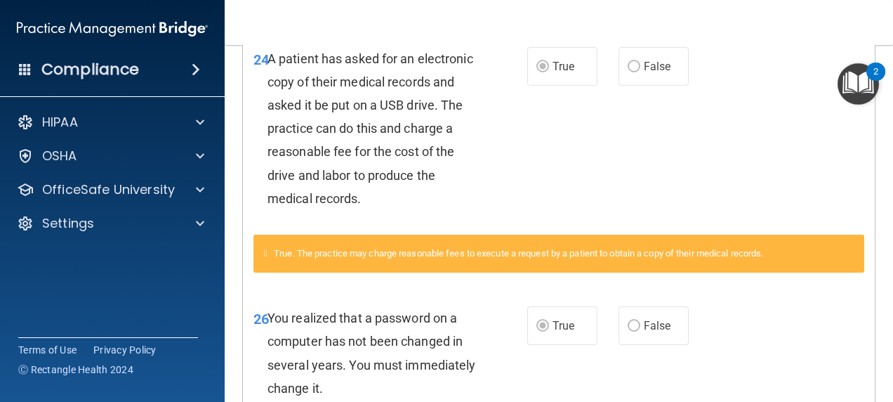
scroll to position [909, 0]
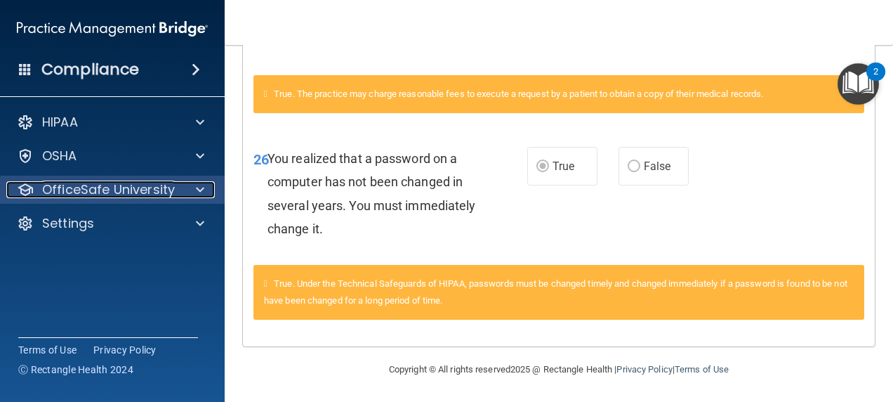
click at [183, 192] on div at bounding box center [197, 189] width 35 height 17
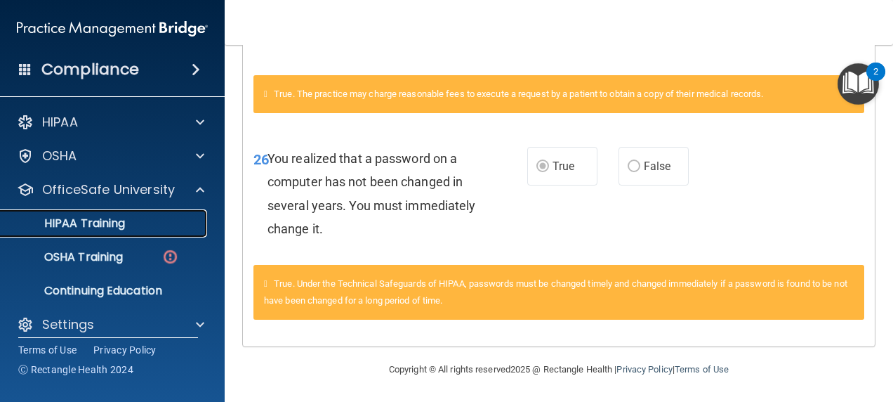
click at [115, 237] on link "HIPAA Training" at bounding box center [96, 223] width 221 height 28
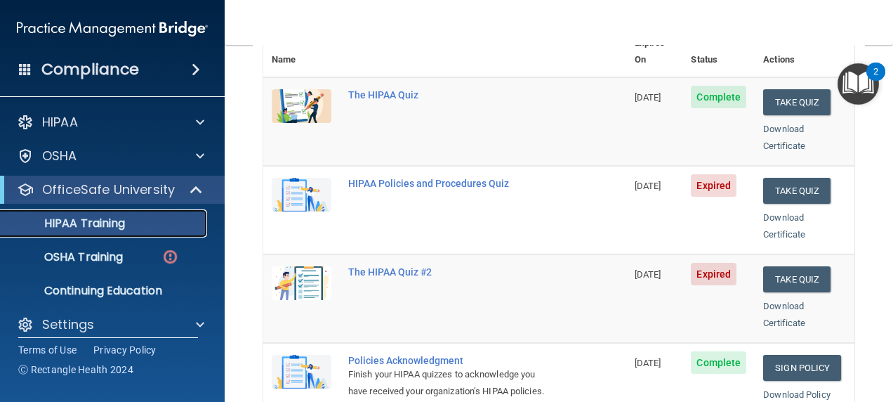
scroll to position [185, 0]
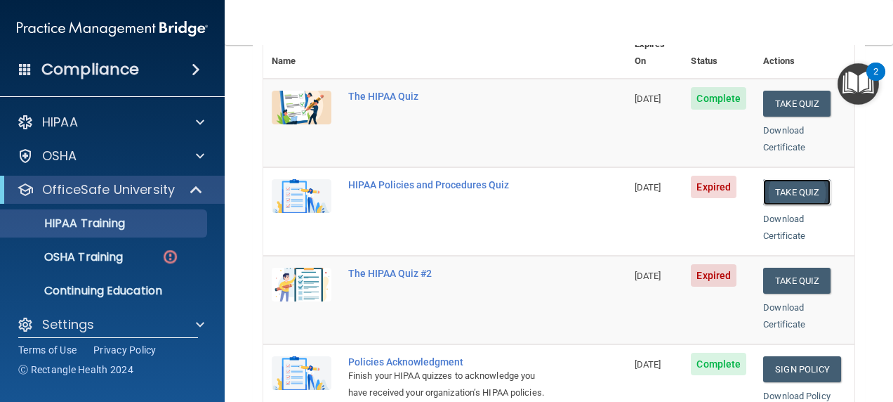
click at [790, 179] on button "Take Quiz" at bounding box center [796, 192] width 67 height 26
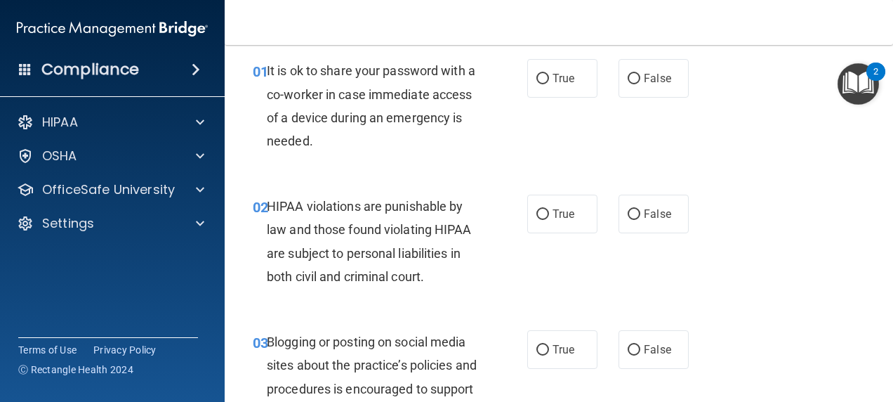
scroll to position [52, 0]
click at [628, 77] on input "False" at bounding box center [634, 79] width 13 height 11
radio input "true"
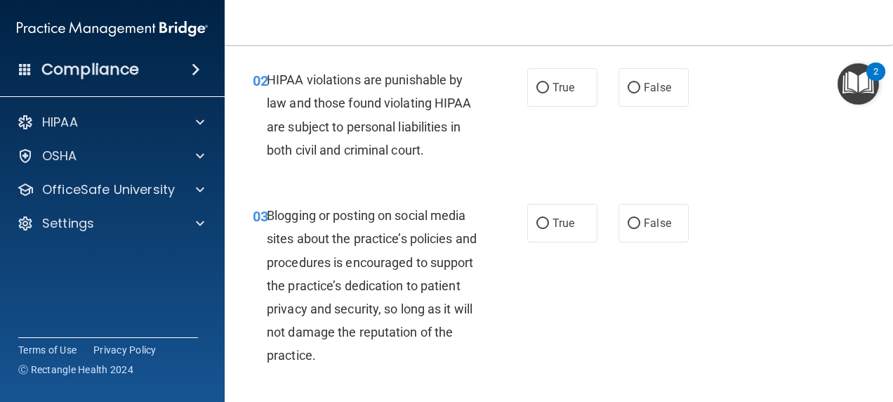
scroll to position [182, 0]
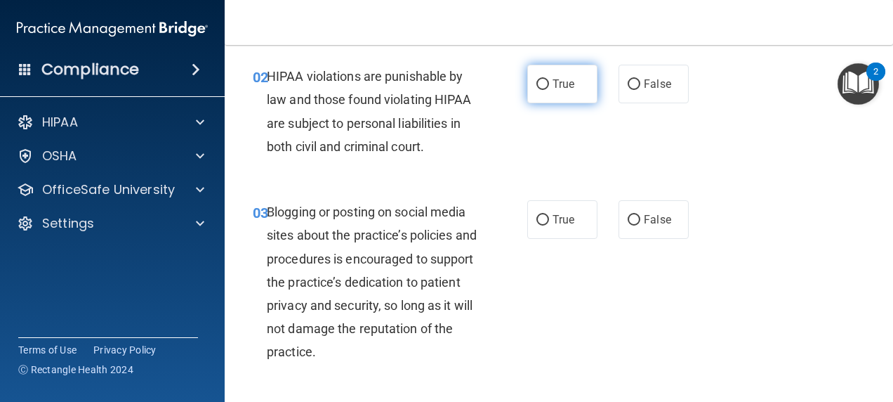
click at [557, 82] on span "True" at bounding box center [563, 83] width 22 height 13
click at [549, 82] on input "True" at bounding box center [542, 84] width 13 height 11
radio input "true"
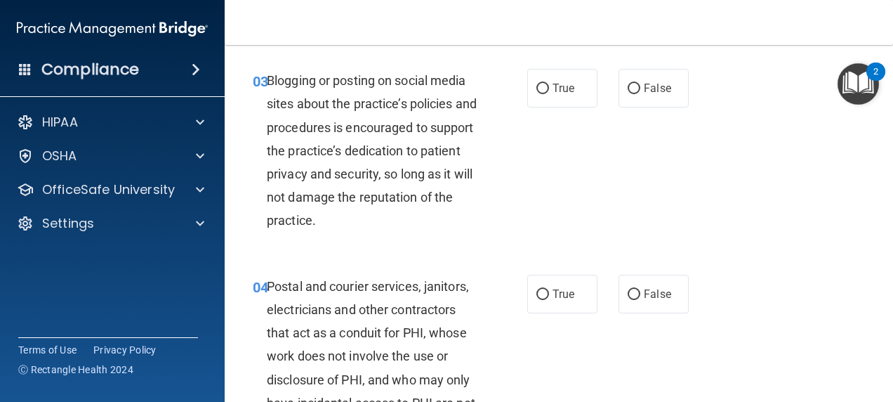
scroll to position [314, 0]
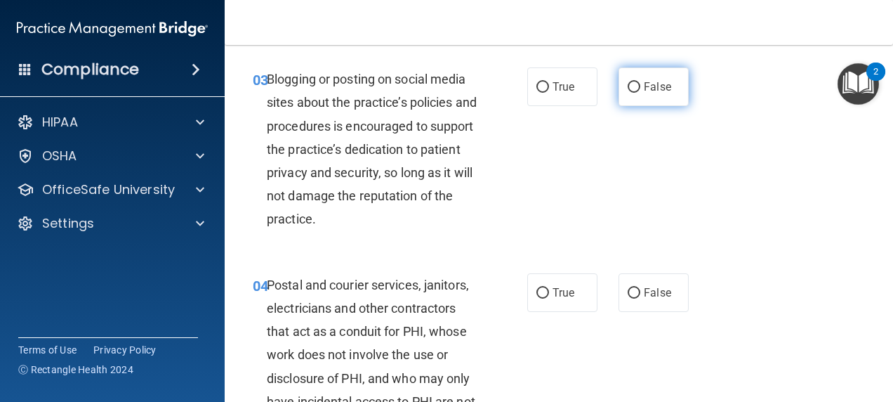
click at [629, 86] on input "False" at bounding box center [634, 87] width 13 height 11
radio input "true"
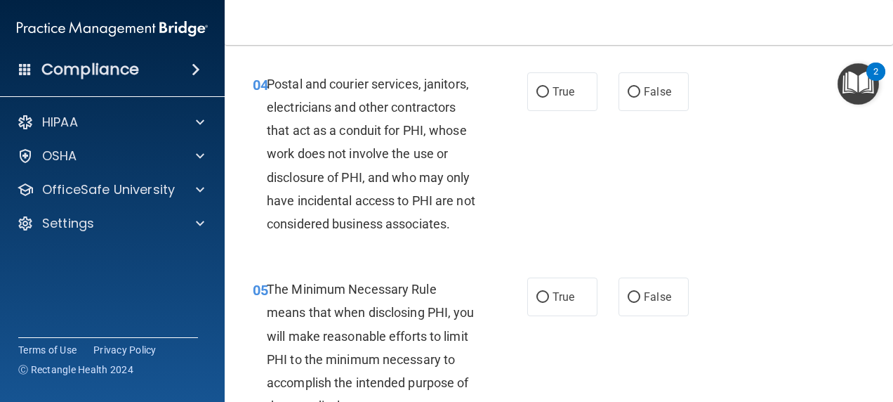
scroll to position [517, 0]
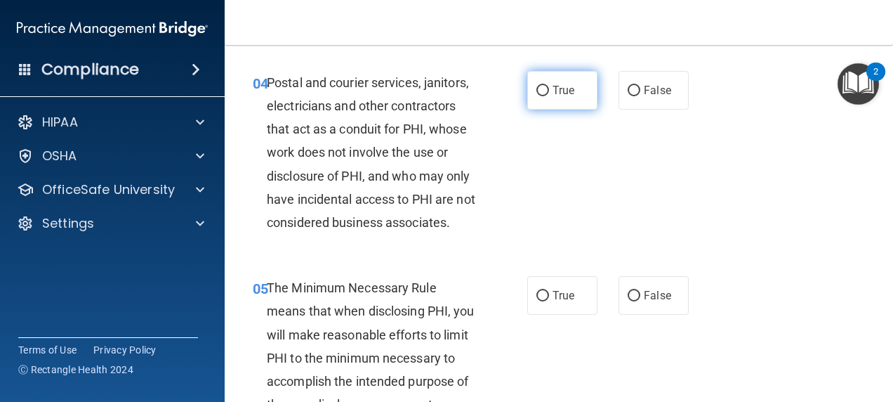
click at [542, 88] on input "True" at bounding box center [542, 91] width 13 height 11
radio input "true"
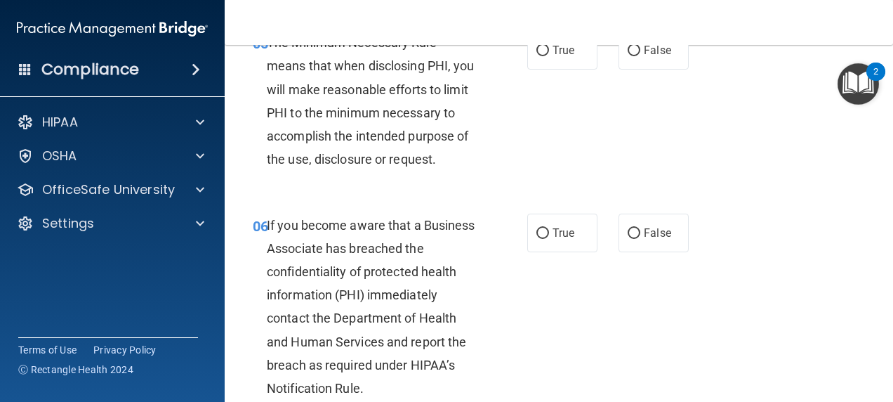
scroll to position [762, 0]
click at [540, 55] on input "True" at bounding box center [542, 50] width 13 height 11
radio input "true"
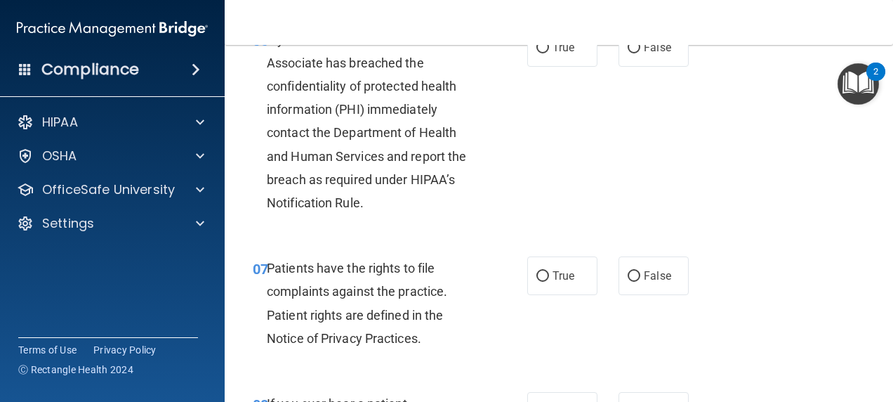
scroll to position [949, 0]
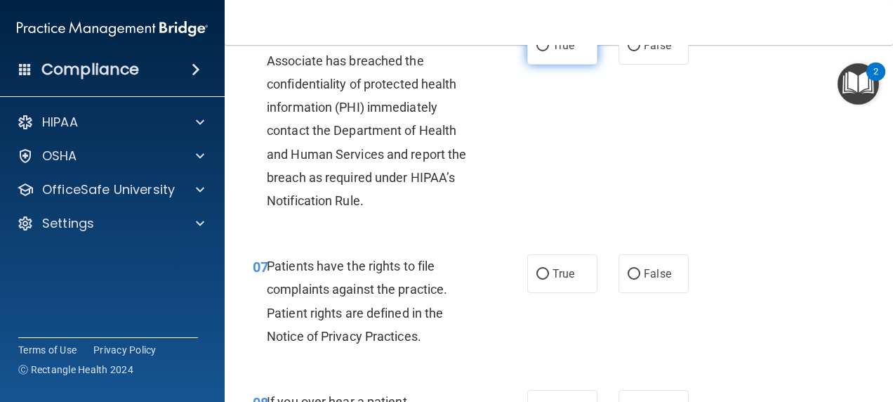
click at [560, 52] on span "True" at bounding box center [563, 45] width 22 height 13
click at [549, 51] on input "True" at bounding box center [542, 46] width 13 height 11
radio input "true"
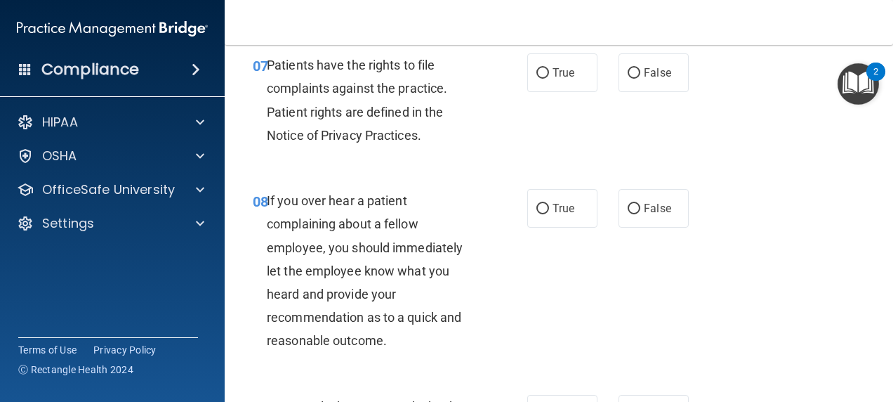
scroll to position [1153, 0]
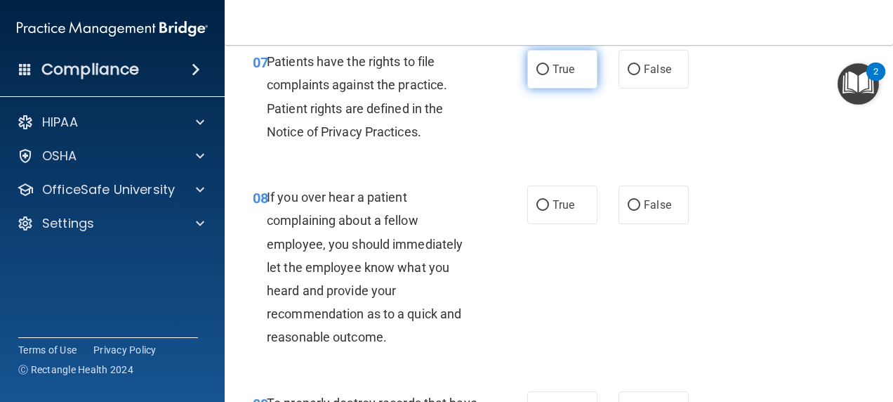
click at [559, 76] on span "True" at bounding box center [563, 68] width 22 height 13
click at [549, 75] on input "True" at bounding box center [542, 70] width 13 height 11
radio input "true"
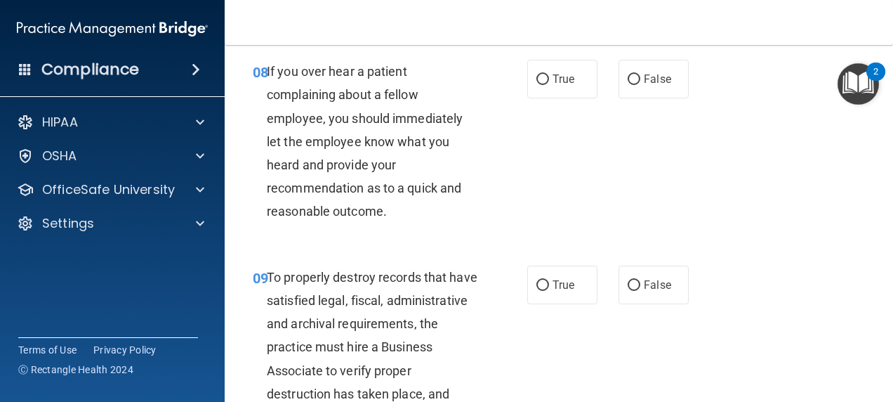
scroll to position [1289, 0]
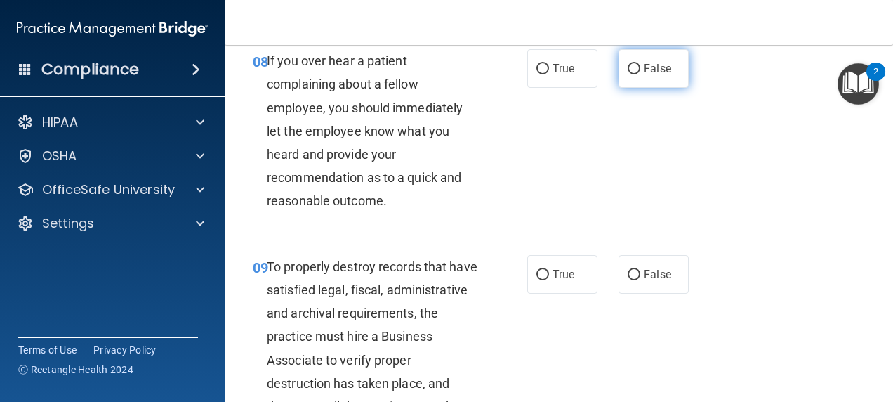
click at [665, 88] on label "False" at bounding box center [653, 68] width 70 height 39
click at [640, 74] on input "False" at bounding box center [634, 69] width 13 height 11
radio input "true"
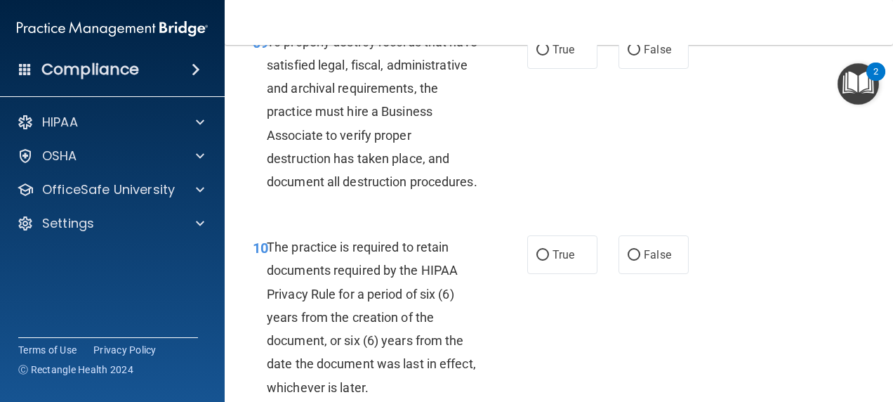
scroll to position [1516, 0]
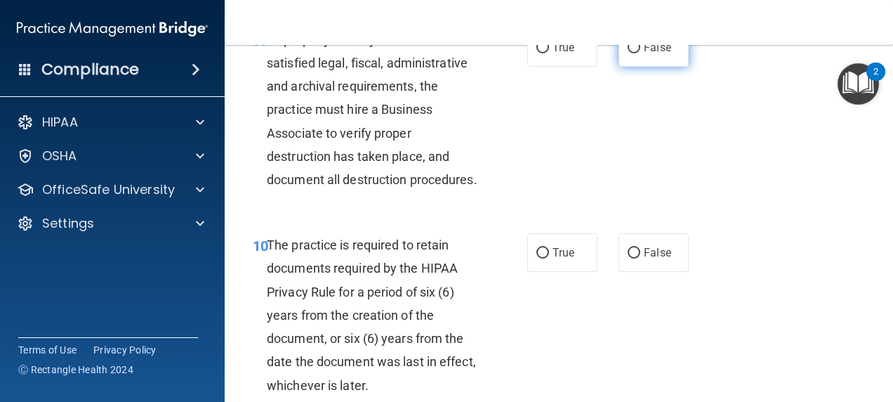
click at [660, 67] on label "False" at bounding box center [653, 47] width 70 height 39
click at [640, 53] on input "False" at bounding box center [634, 48] width 13 height 11
radio input "true"
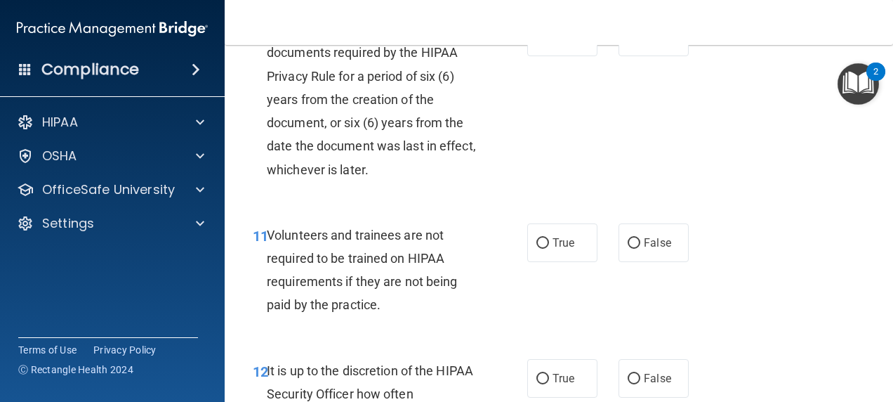
scroll to position [1734, 0]
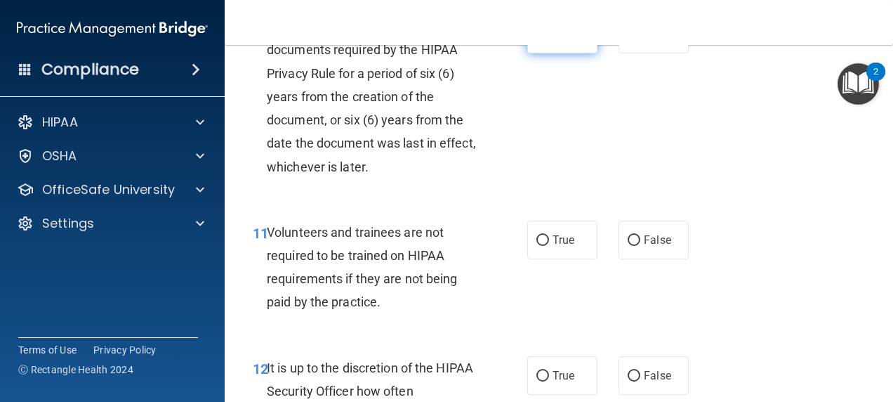
click at [559, 41] on span "True" at bounding box center [563, 33] width 22 height 13
click at [549, 40] on input "True" at bounding box center [542, 34] width 13 height 11
radio input "true"
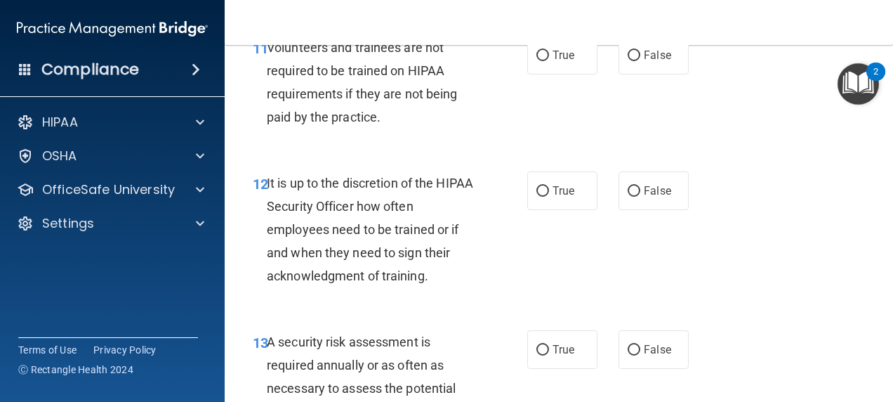
scroll to position [1923, 0]
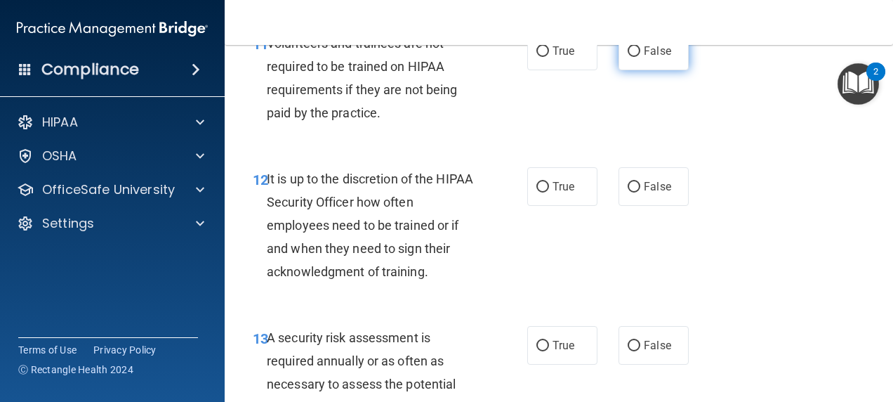
click at [650, 58] on span "False" at bounding box center [657, 50] width 27 height 13
click at [640, 57] on input "False" at bounding box center [634, 51] width 13 height 11
radio input "true"
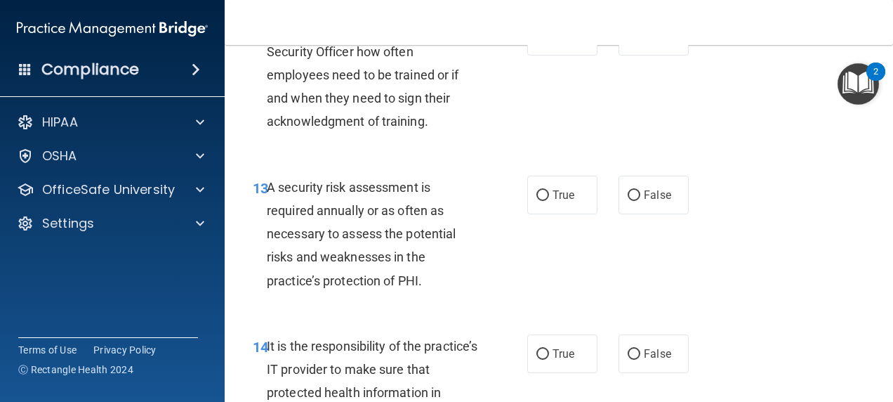
scroll to position [2076, 0]
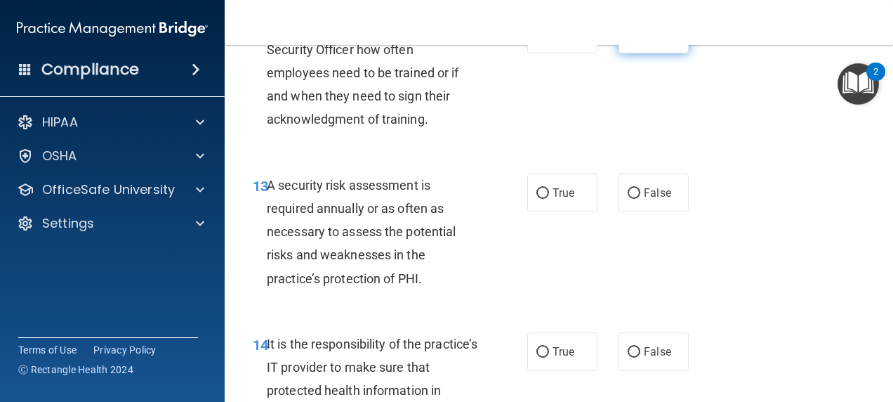
click at [642, 53] on label "False" at bounding box center [653, 34] width 70 height 39
click at [640, 40] on input "False" at bounding box center [634, 34] width 13 height 11
radio input "true"
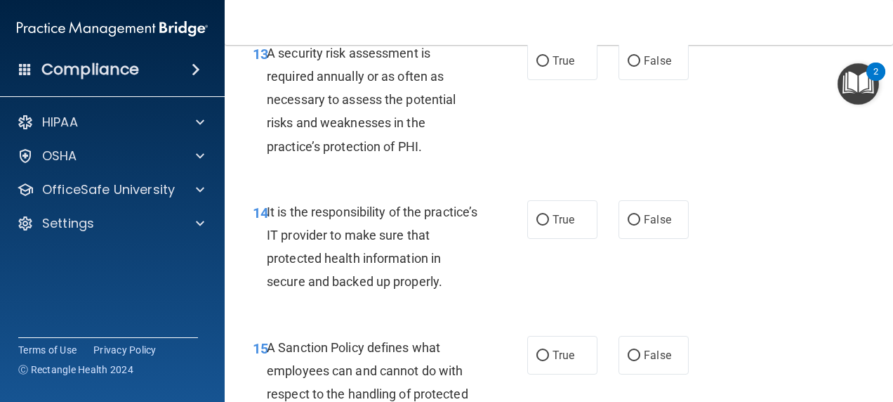
scroll to position [2218, 0]
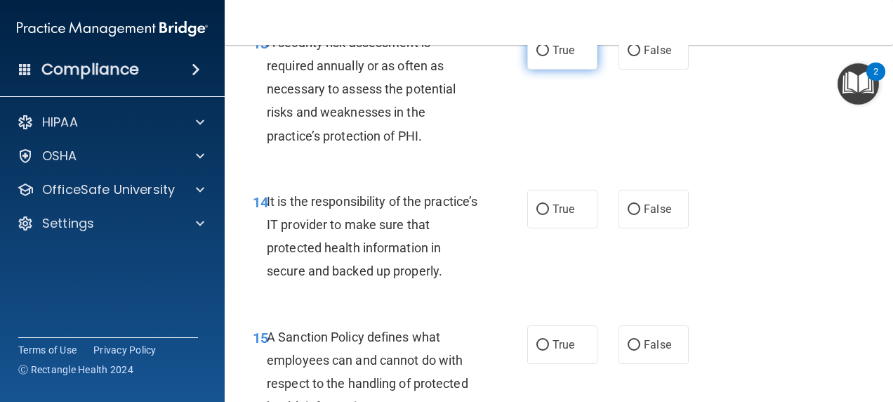
click at [566, 57] on span "True" at bounding box center [563, 50] width 22 height 13
click at [549, 56] on input "True" at bounding box center [542, 51] width 13 height 11
radio input "true"
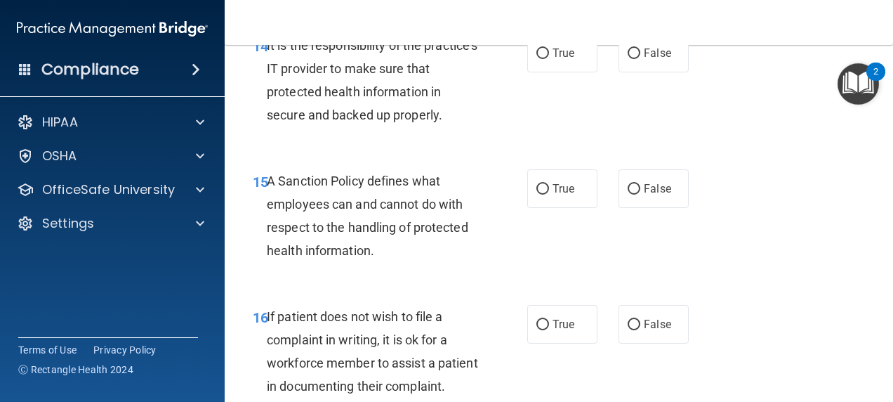
scroll to position [2384, 0]
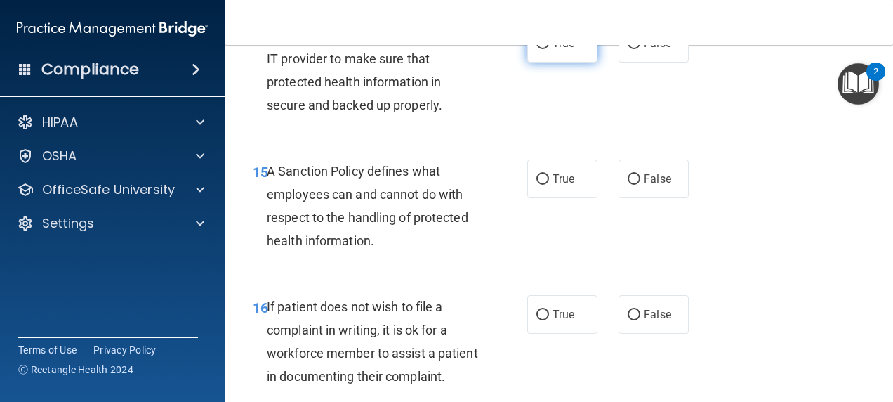
click at [578, 62] on label "True" at bounding box center [562, 43] width 70 height 39
click at [549, 49] on input "True" at bounding box center [542, 44] width 13 height 11
radio input "true"
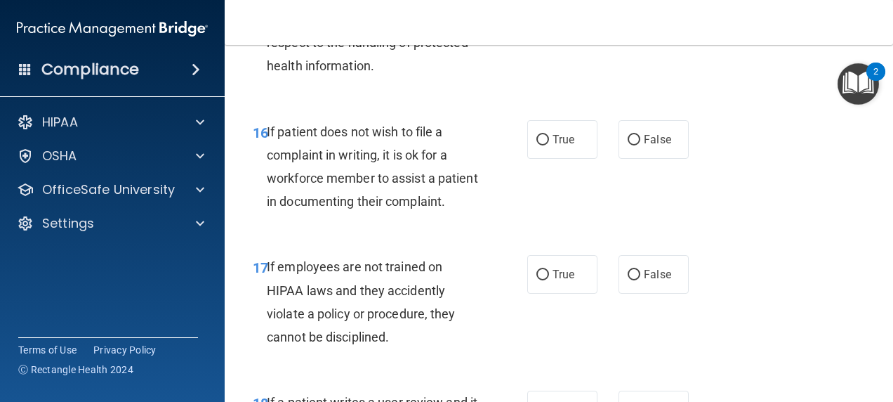
scroll to position [2561, 0]
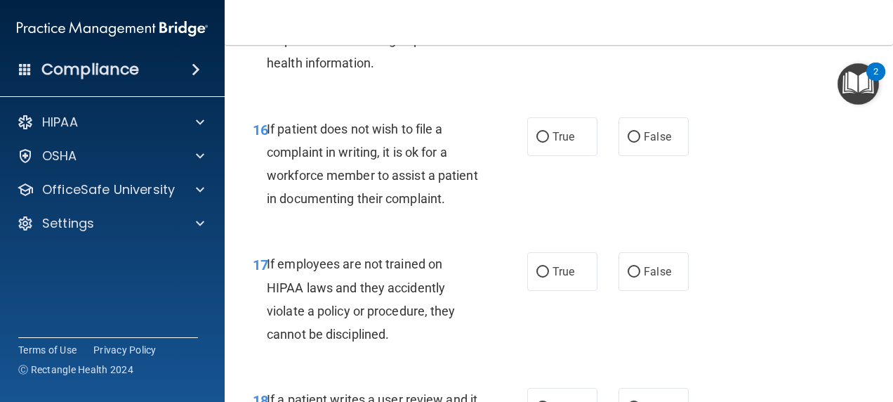
click at [632, 7] on input "False" at bounding box center [634, 1] width 13 height 11
radio input "true"
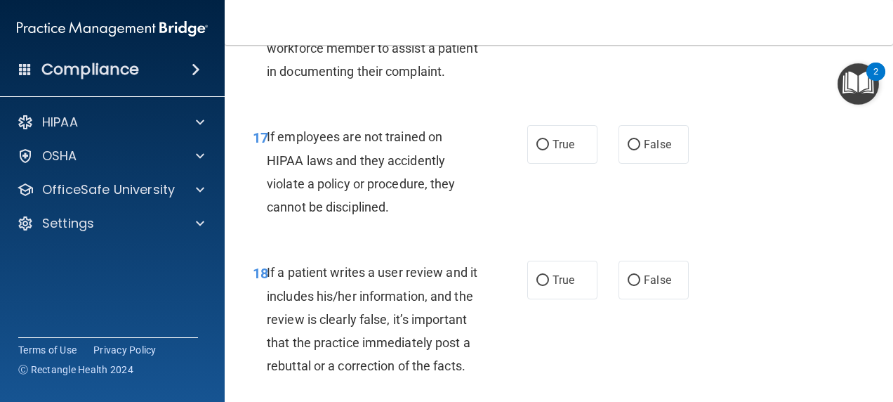
scroll to position [2691, 0]
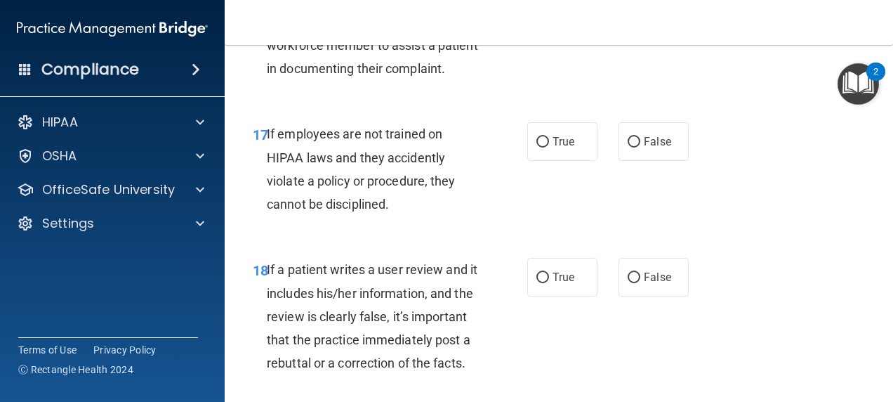
click at [632, 13] on input "False" at bounding box center [634, 7] width 13 height 11
radio input "true"
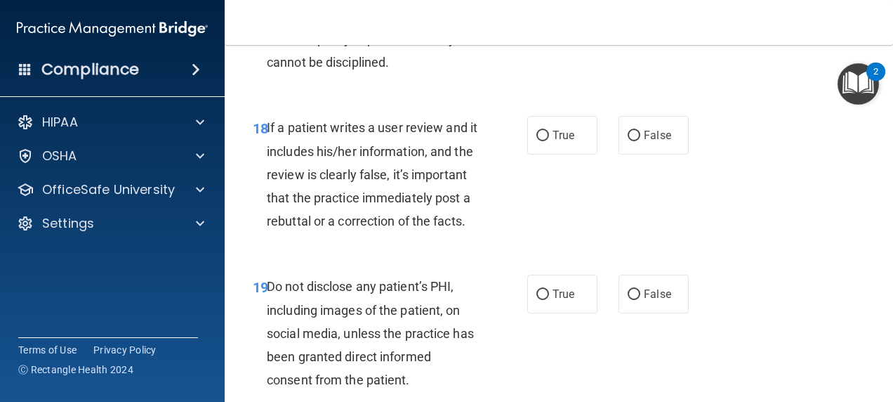
scroll to position [2834, 0]
click at [640, 5] on input "False" at bounding box center [634, -1] width 13 height 11
radio input "true"
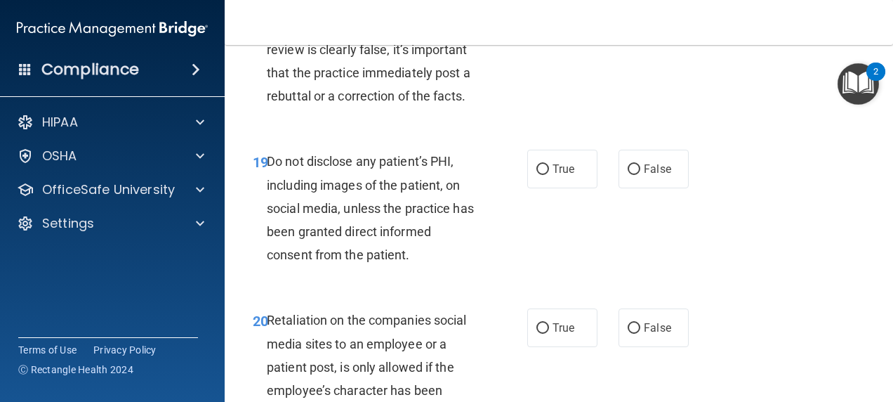
scroll to position [2980, 0]
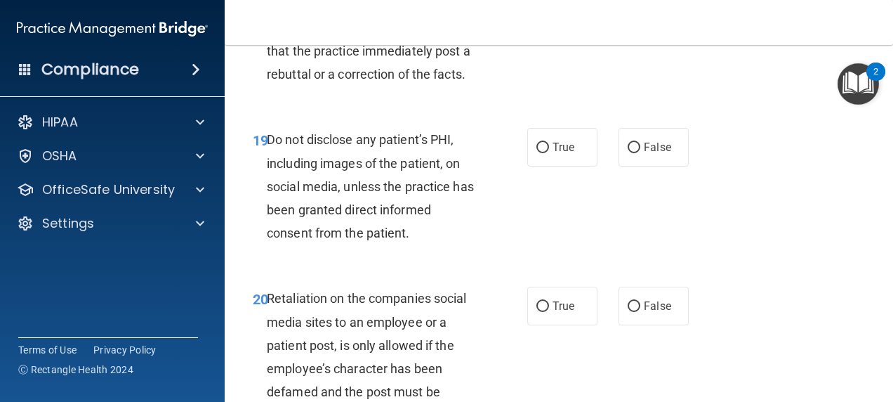
radio input "true"
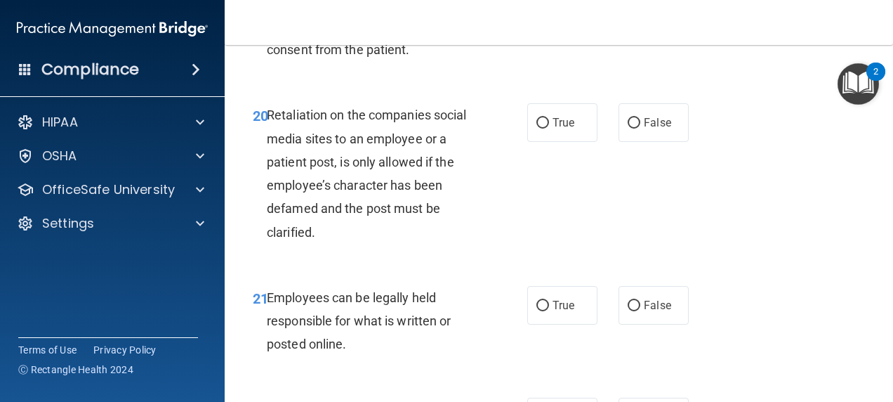
scroll to position [3166, 0]
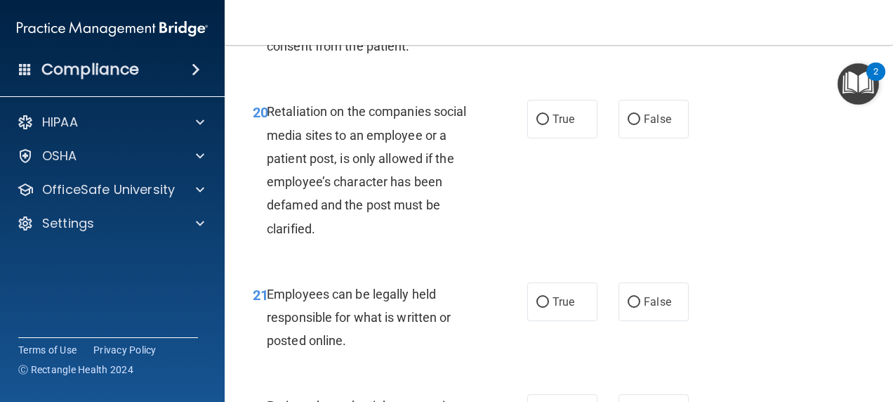
click at [548, 264] on div "20 Retaliation on the companies social media sites to an employee or a patient …" at bounding box center [558, 173] width 633 height 182
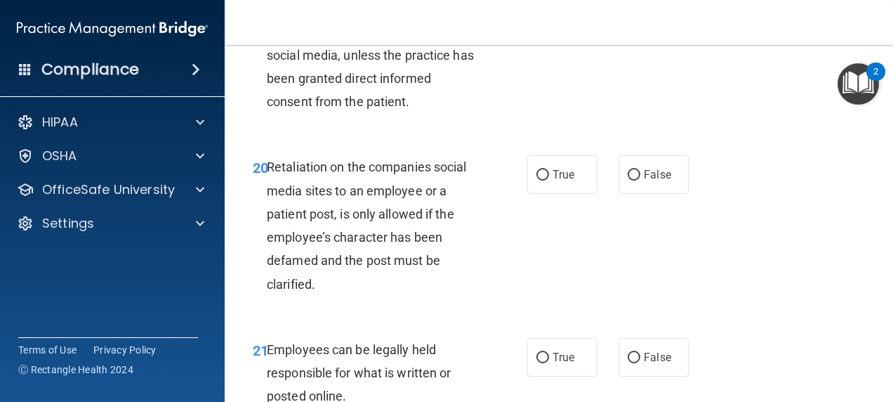
scroll to position [3111, 0]
click at [537, 22] on input "True" at bounding box center [542, 16] width 13 height 11
radio input "true"
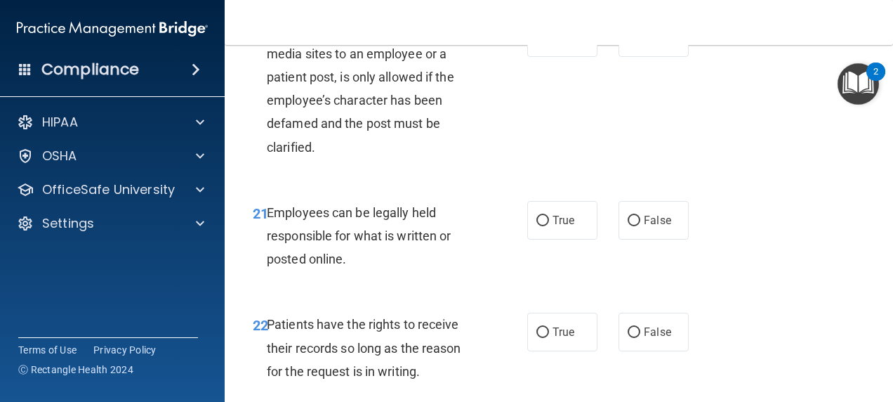
scroll to position [3287, 0]
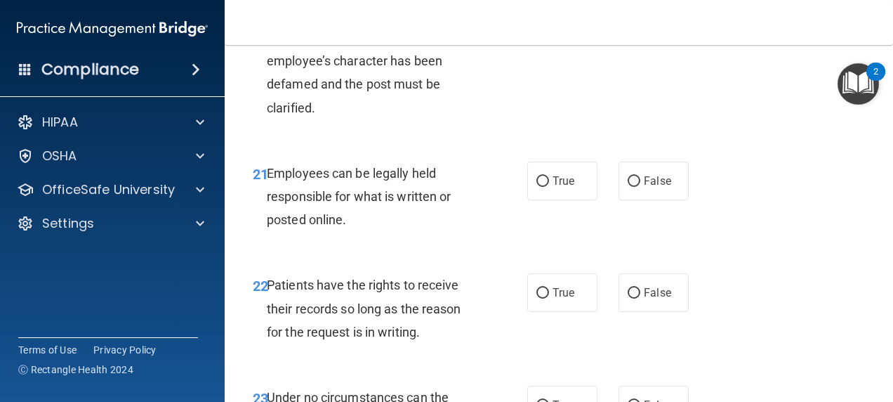
radio input "true"
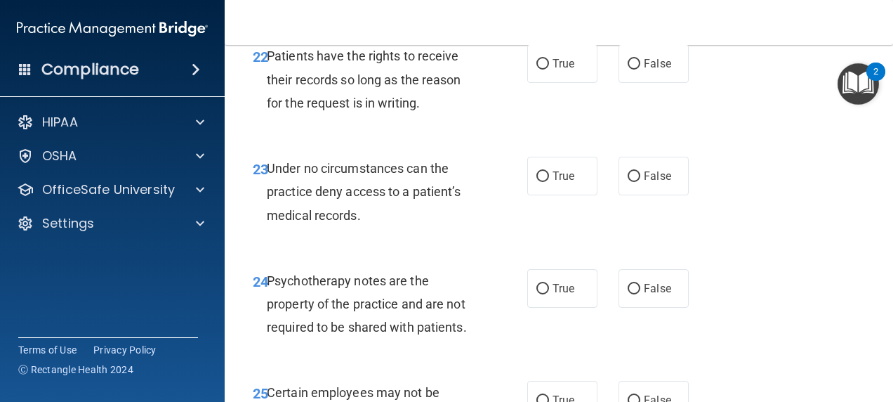
scroll to position [3517, 0]
radio input "true"
click at [562, 82] on label "True" at bounding box center [562, 63] width 70 height 39
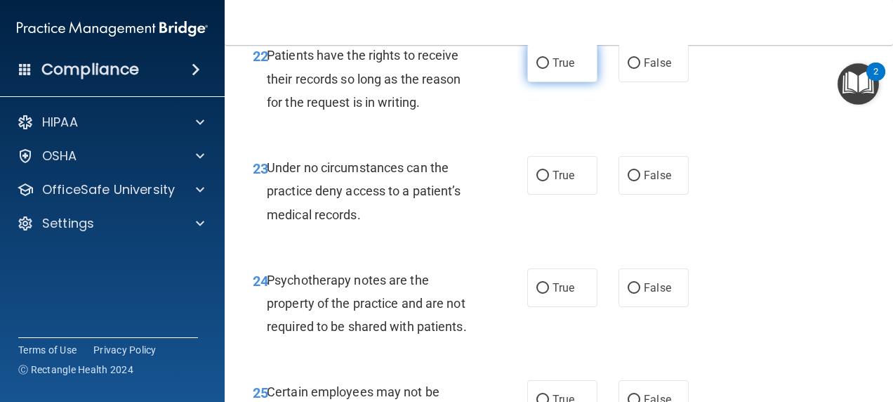
click at [549, 69] on input "True" at bounding box center [542, 63] width 13 height 11
radio input "true"
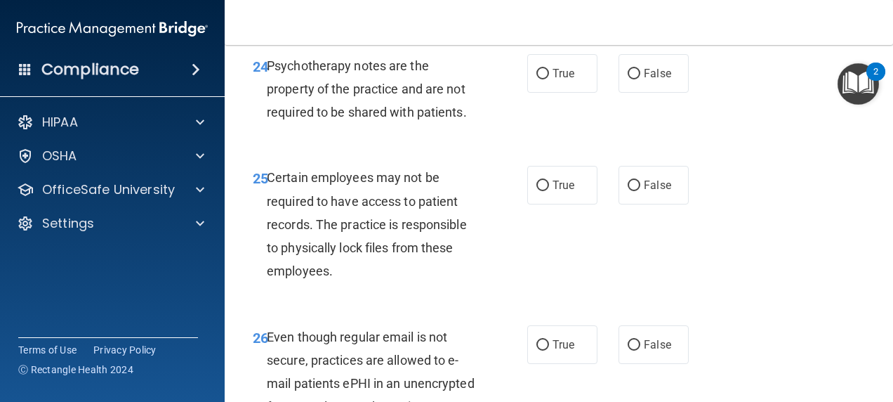
scroll to position [3732, 0]
radio input "true"
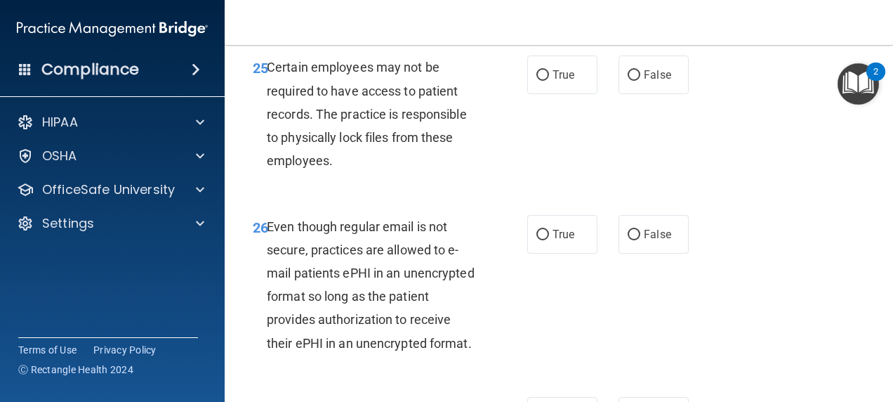
scroll to position [3839, 0]
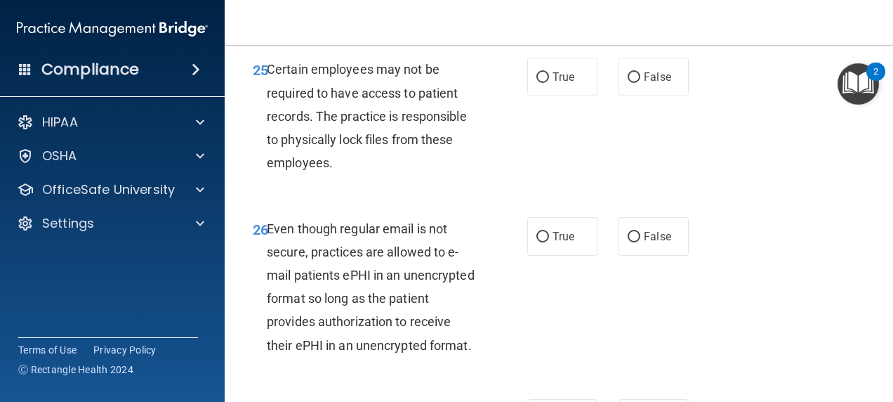
radio input "true"
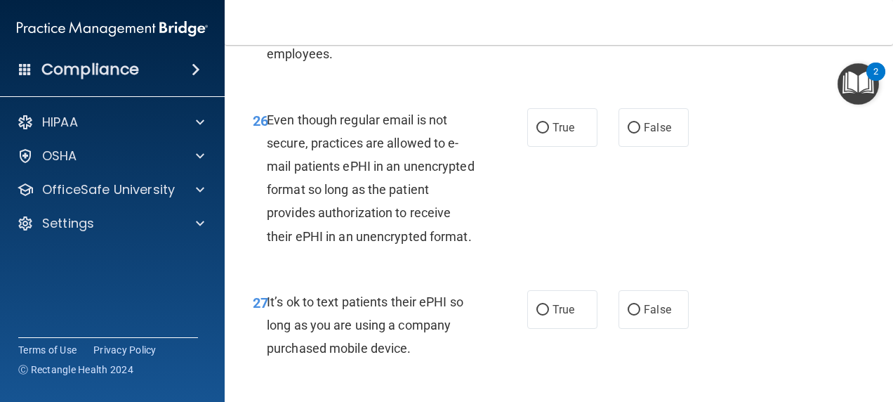
scroll to position [3949, 0]
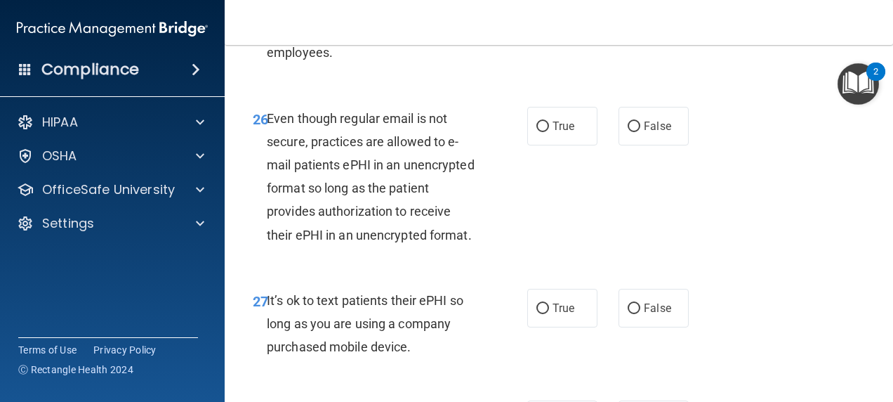
radio input "true"
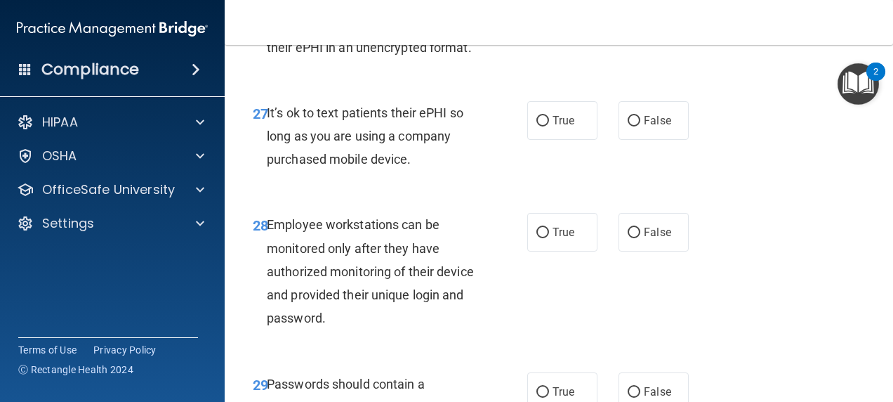
scroll to position [4137, 0]
radio input "true"
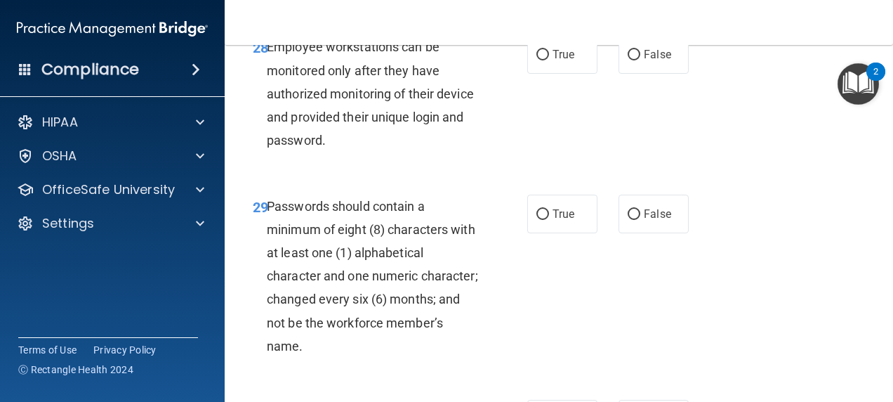
scroll to position [4316, 0]
radio input "true"
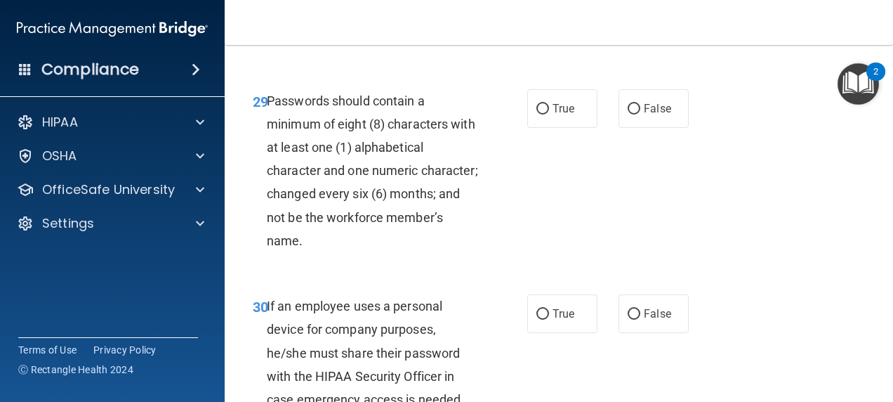
scroll to position [4431, 0]
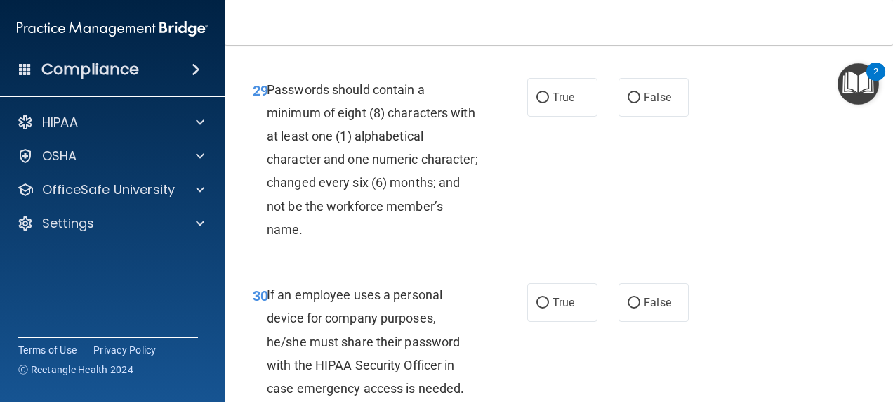
radio input "true"
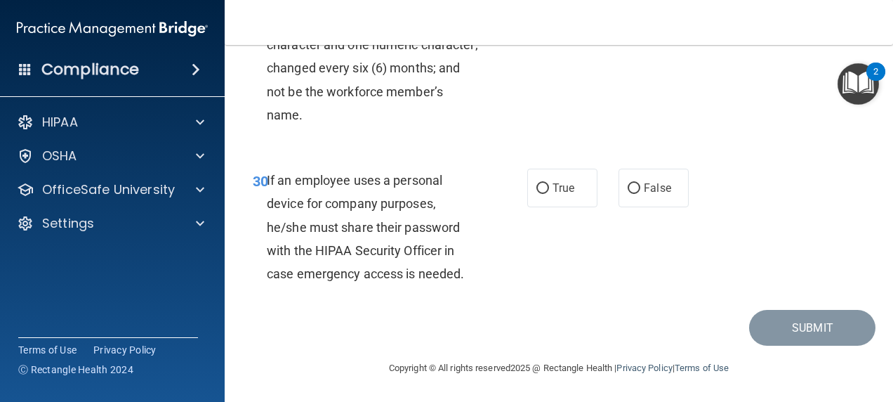
scroll to position [4589, 0]
radio input "true"
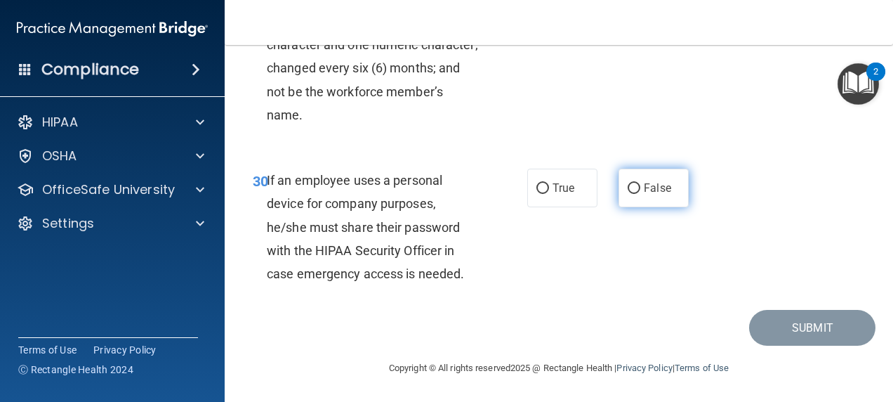
click at [632, 187] on input "False" at bounding box center [634, 188] width 13 height 11
radio input "true"
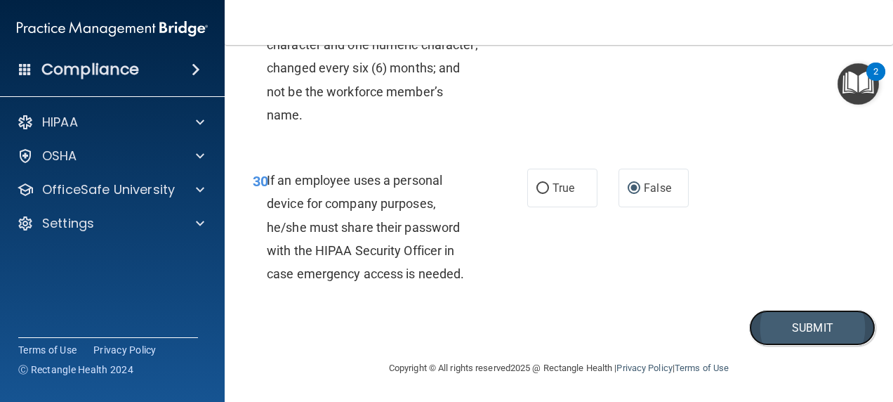
click at [802, 319] on button "Submit" at bounding box center [812, 328] width 126 height 36
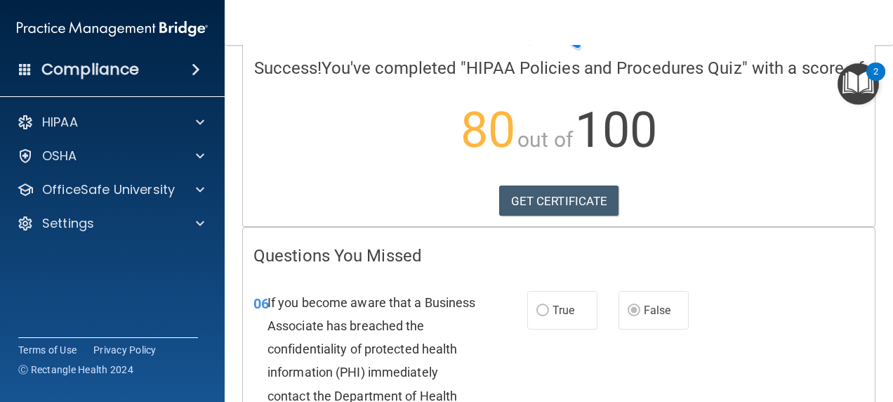
scroll to position [107, 0]
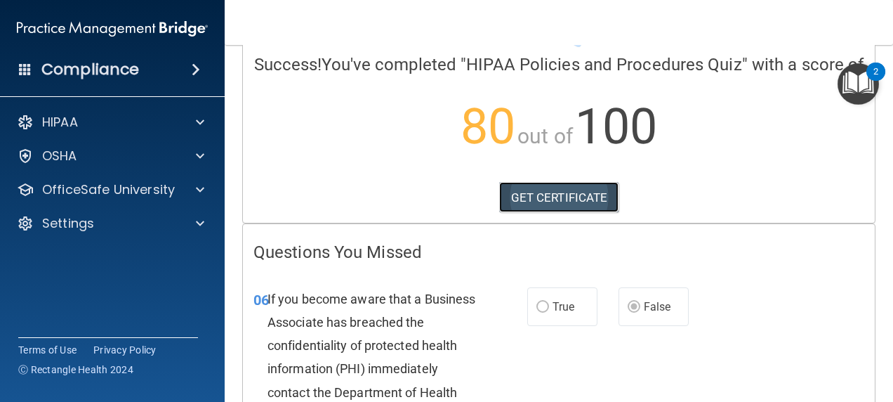
click at [574, 211] on link "GET CERTIFICATE" at bounding box center [559, 197] width 120 height 31
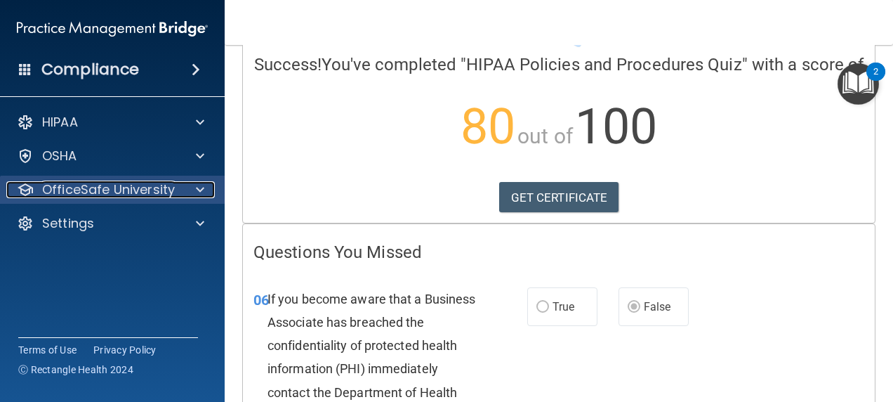
click at [166, 186] on p "OfficeSafe University" at bounding box center [108, 189] width 133 height 17
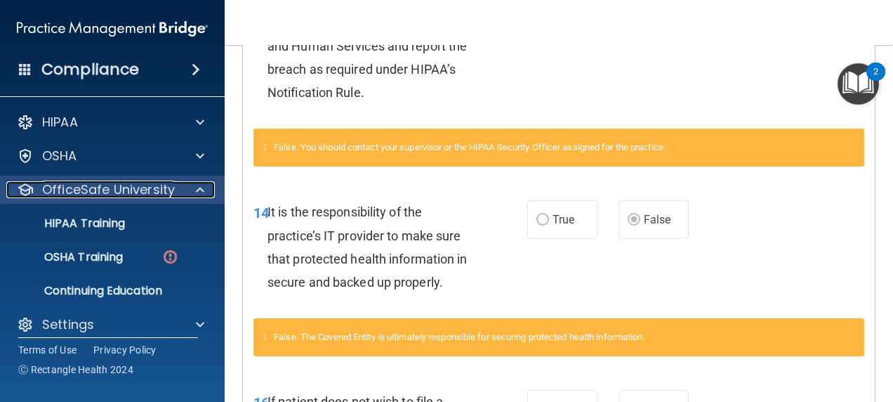
scroll to position [453, 0]
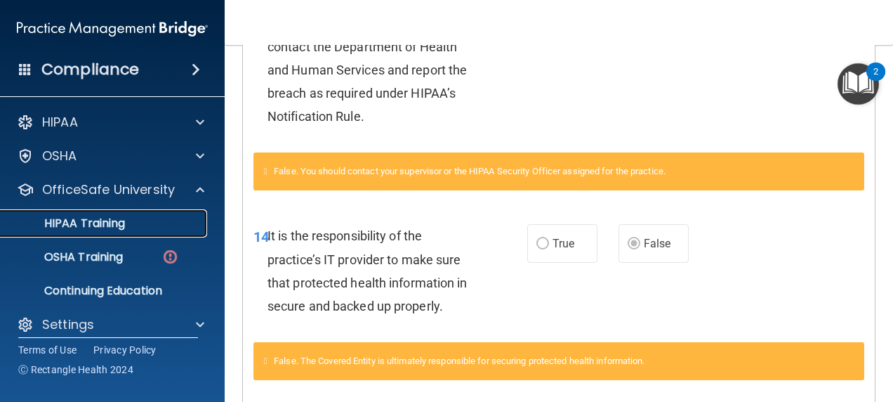
click at [93, 234] on link "HIPAA Training" at bounding box center [96, 223] width 221 height 28
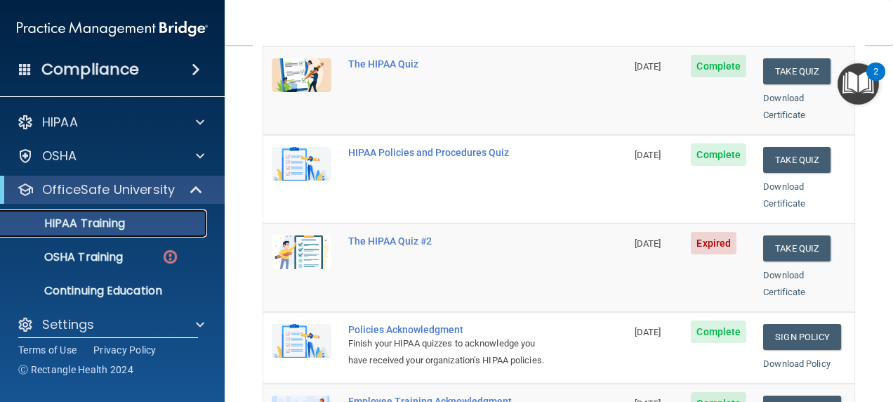
scroll to position [223, 0]
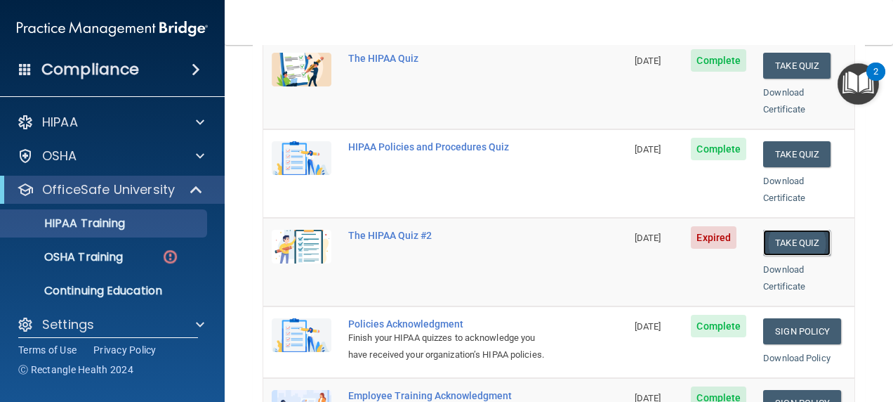
click at [795, 230] on button "Take Quiz" at bounding box center [796, 243] width 67 height 26
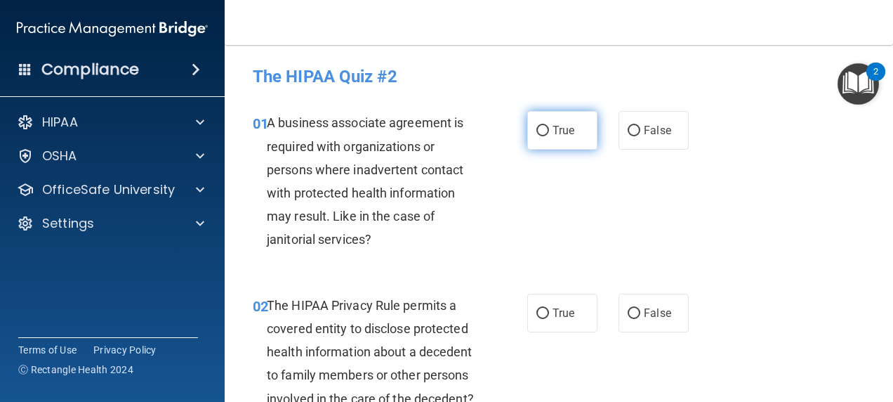
click at [538, 133] on input "True" at bounding box center [542, 131] width 13 height 11
radio input "true"
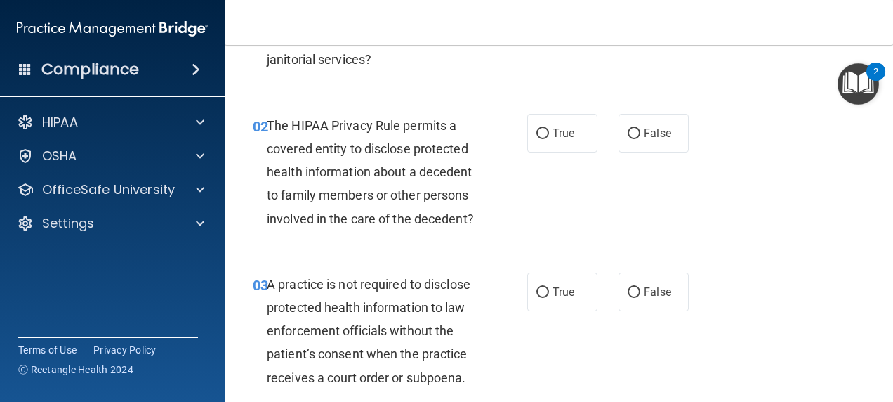
scroll to position [180, 0]
click at [540, 131] on input "True" at bounding box center [542, 133] width 13 height 11
radio input "true"
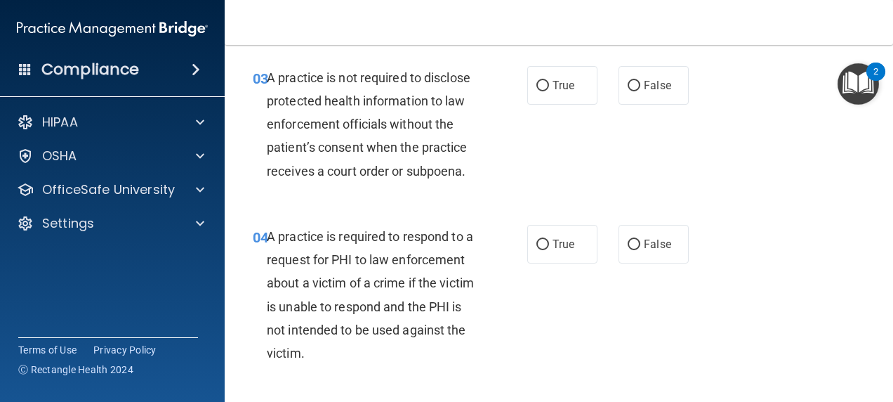
scroll to position [389, 0]
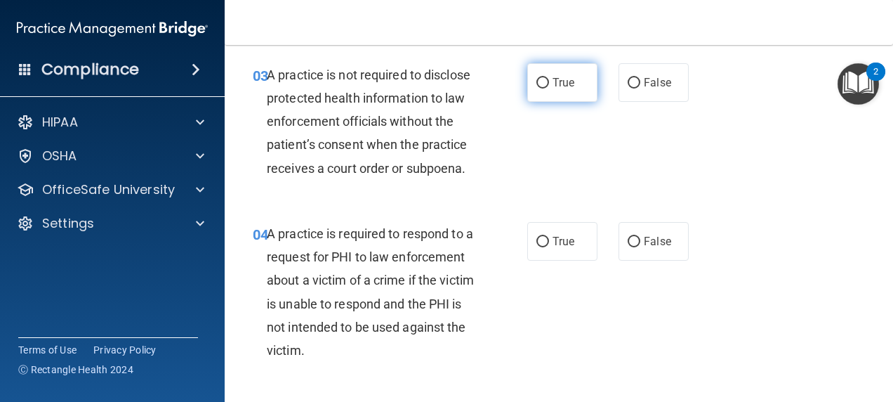
click at [559, 89] on span "True" at bounding box center [563, 82] width 22 height 13
click at [549, 88] on input "True" at bounding box center [542, 83] width 13 height 11
radio input "true"
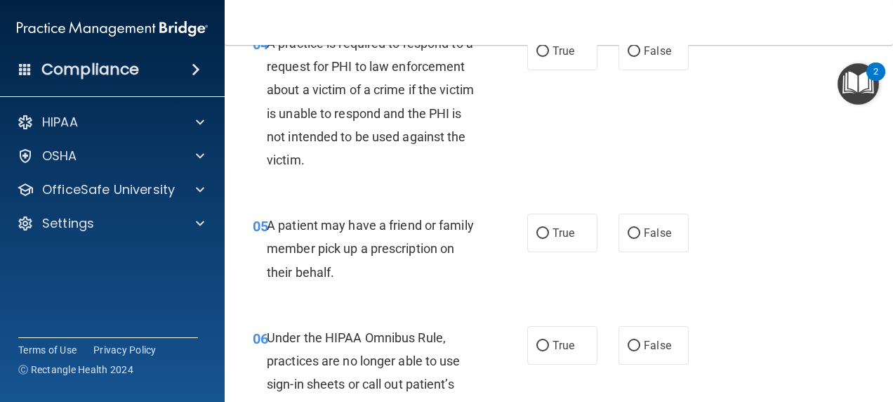
scroll to position [583, 0]
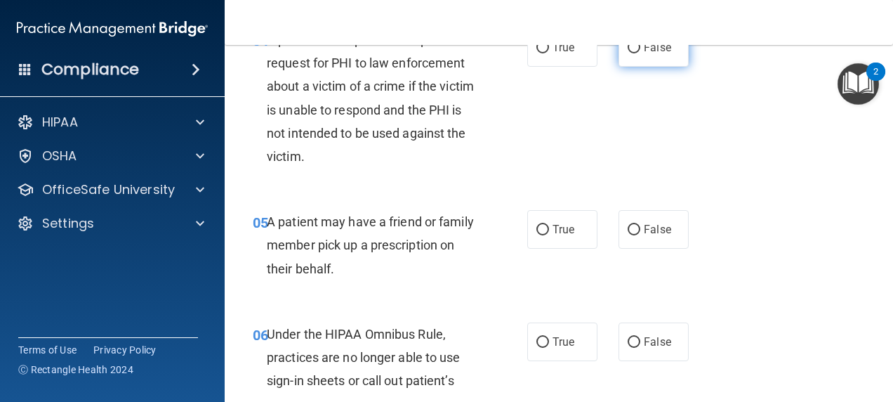
click at [654, 54] on span "False" at bounding box center [657, 47] width 27 height 13
click at [640, 53] on input "False" at bounding box center [634, 48] width 13 height 11
radio input "true"
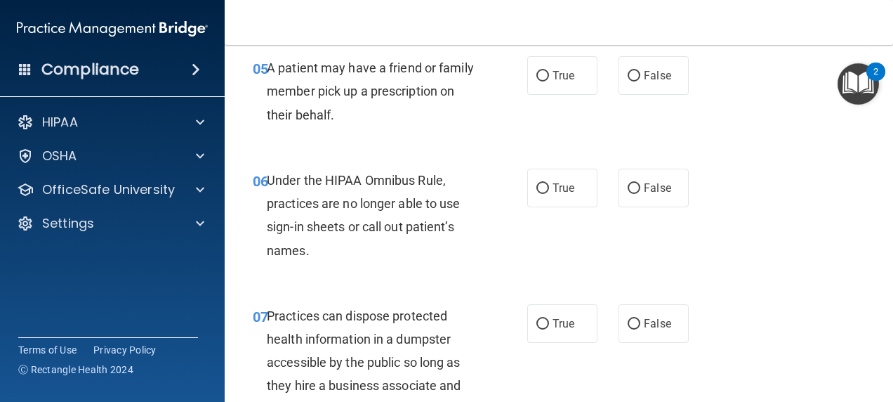
scroll to position [743, 0]
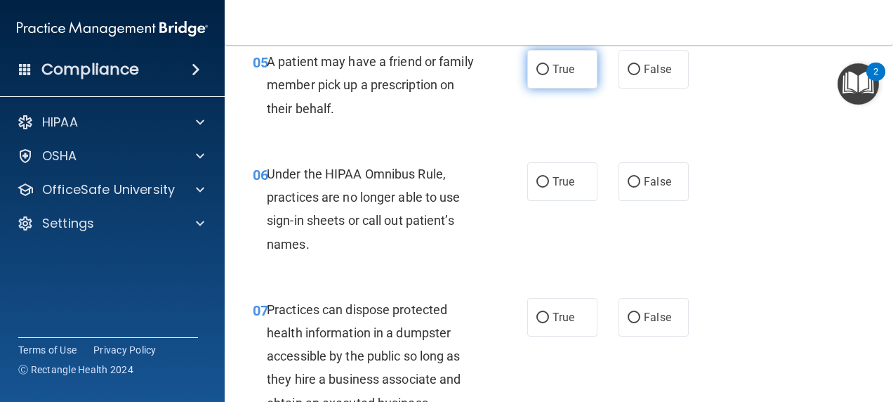
click at [536, 75] on input "True" at bounding box center [542, 70] width 13 height 11
radio input "true"
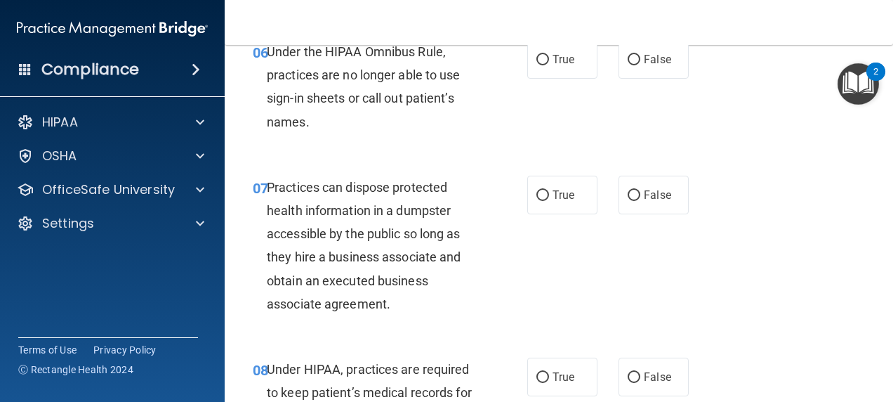
scroll to position [866, 0]
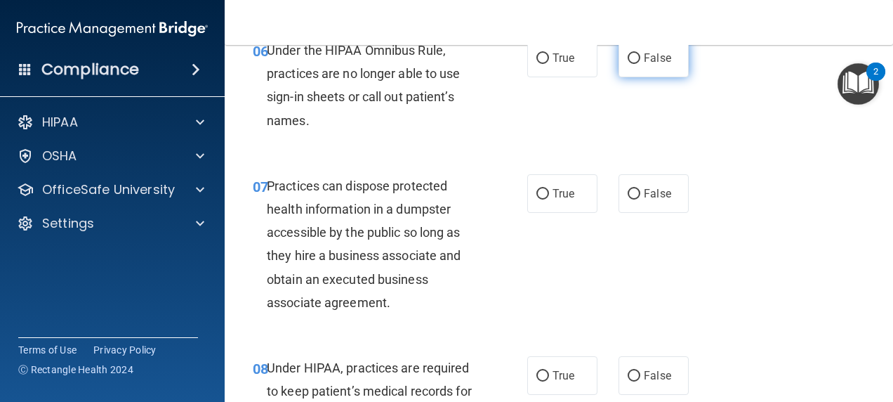
click at [656, 77] on label "False" at bounding box center [653, 58] width 70 height 39
click at [640, 64] on input "False" at bounding box center [634, 58] width 13 height 11
radio input "true"
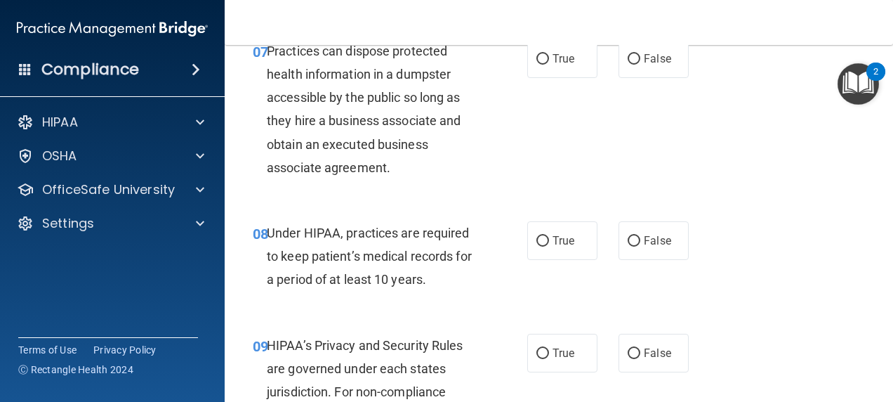
scroll to position [998, 0]
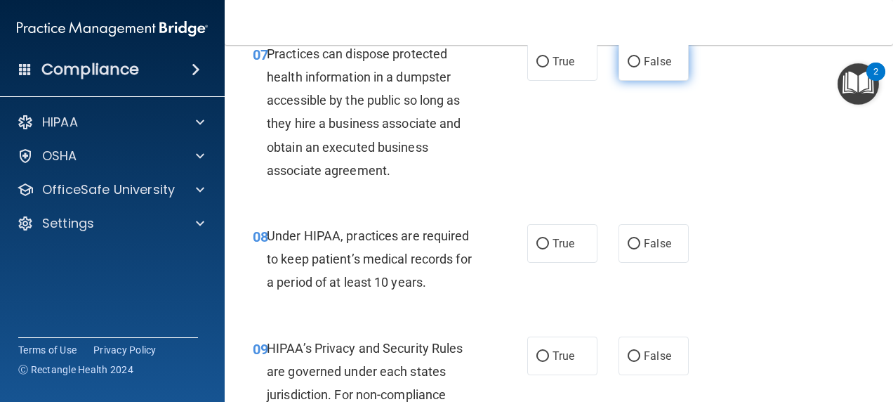
click at [646, 68] on span "False" at bounding box center [657, 61] width 27 height 13
click at [640, 67] on input "False" at bounding box center [634, 62] width 13 height 11
radio input "true"
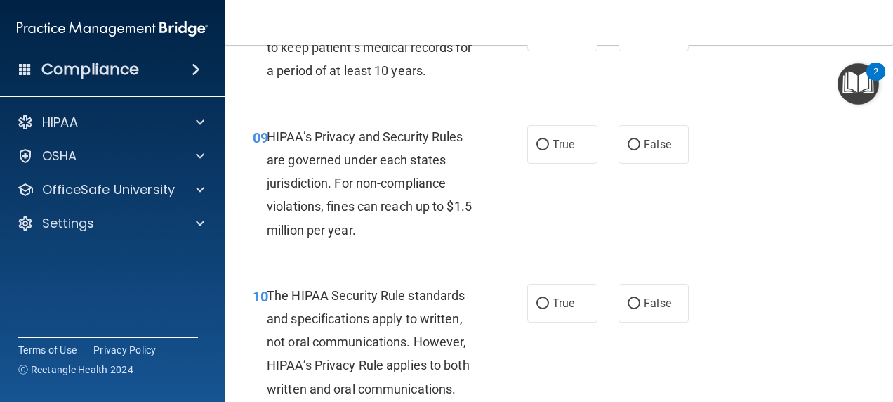
scroll to position [1221, 0]
